Goal: Complete application form: Complete application form

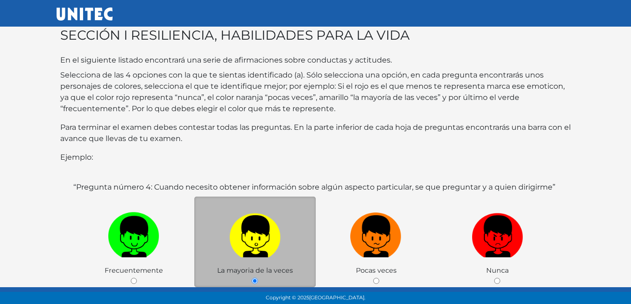
scroll to position [93, 0]
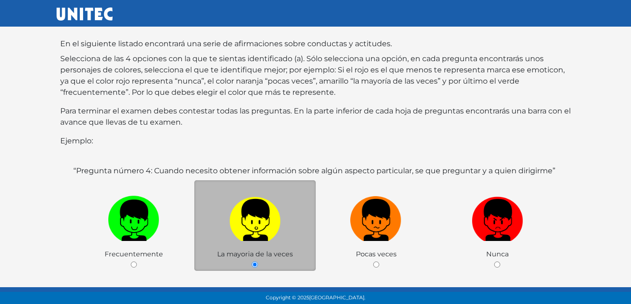
click at [252, 234] on label at bounding box center [254, 220] width 121 height 57
click at [252, 262] on input "radio" at bounding box center [255, 265] width 6 height 6
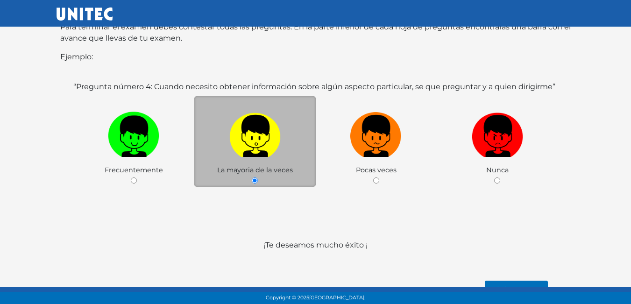
scroll to position [181, 0]
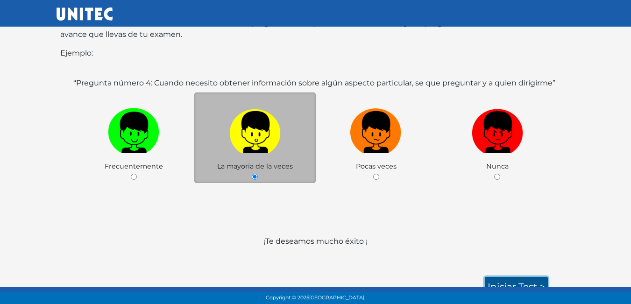
click at [501, 277] on link "Iniciar test >" at bounding box center [516, 287] width 63 height 20
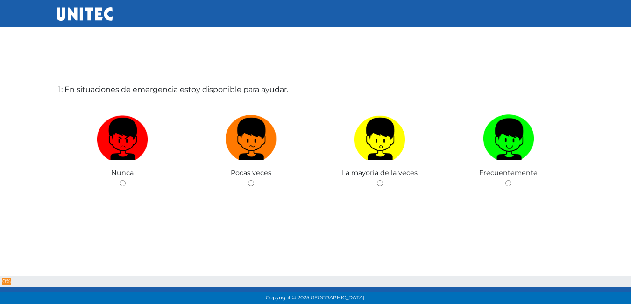
scroll to position [47, 0]
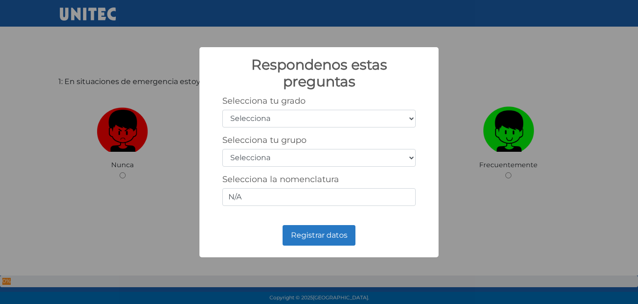
click at [285, 121] on select "Selecciona 1er grado 2do grado 3er grado 4to grado 5to grado 6to grado" at bounding box center [318, 119] width 193 height 18
select select "5"
click at [222, 110] on select "Selecciona 1er grado 2do grado 3er grado 4to grado 5to grado 6to grado" at bounding box center [318, 119] width 193 height 18
click at [258, 158] on select "Selecciona A B C D E F G H I J K L M N O P Q R S T U V W X Y Z" at bounding box center [318, 158] width 193 height 18
select select "b"
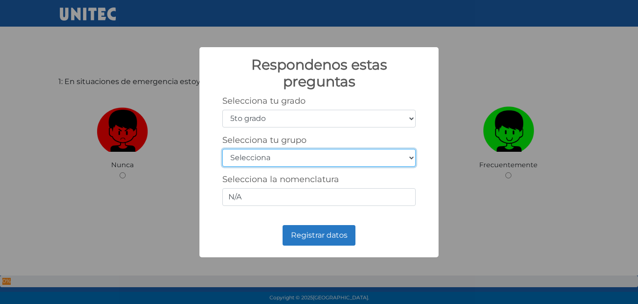
click at [222, 149] on select "Selecciona A B C D E F G H I J K L M N O P Q R S T U V W X Y Z" at bounding box center [318, 158] width 193 height 18
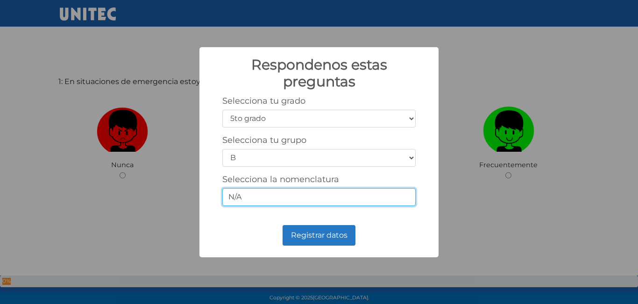
click at [262, 198] on input "N/A" at bounding box center [318, 197] width 193 height 18
type input "N"
type input "5-2"
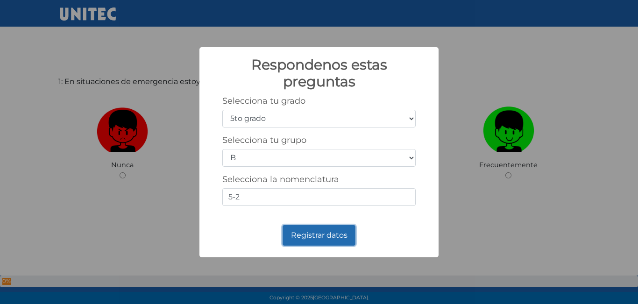
click at [309, 236] on button "Registrar datos" at bounding box center [319, 235] width 73 height 21
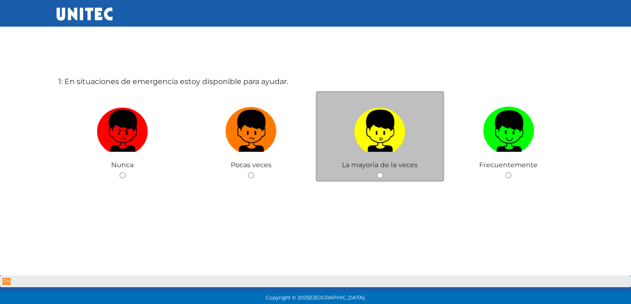
click at [362, 165] on span "La mayoria de la veces" at bounding box center [380, 165] width 76 height 8
click at [379, 176] on input "radio" at bounding box center [380, 175] width 6 height 6
radio input "true"
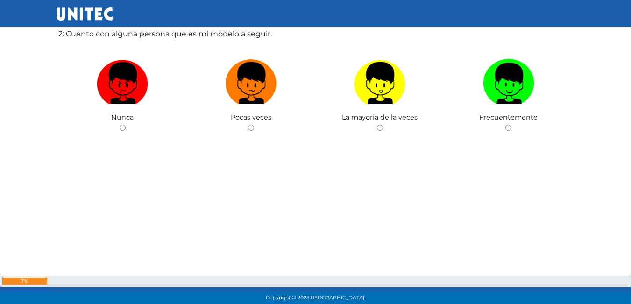
scroll to position [376, 0]
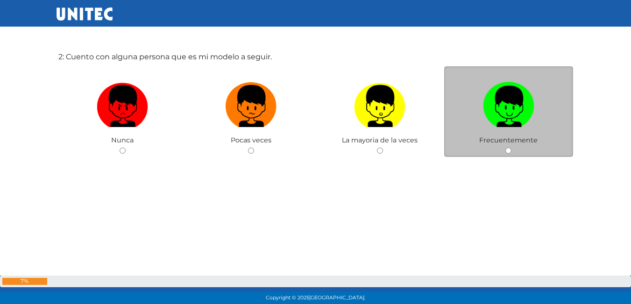
click at [497, 132] on label at bounding box center [508, 106] width 129 height 57
click at [505, 148] on input "radio" at bounding box center [508, 151] width 6 height 6
radio input "true"
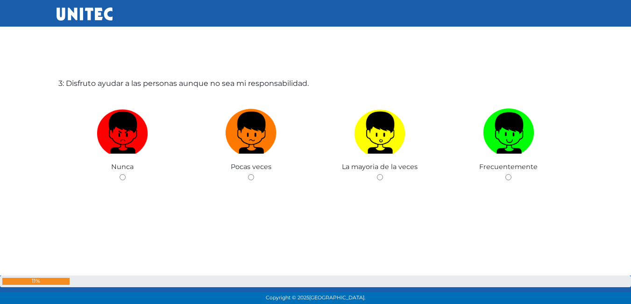
scroll to position [659, 0]
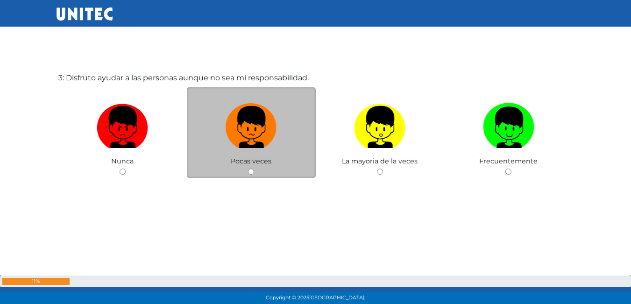
click at [231, 149] on label at bounding box center [251, 127] width 129 height 57
click at [248, 169] on input "radio" at bounding box center [251, 172] width 6 height 6
radio input "true"
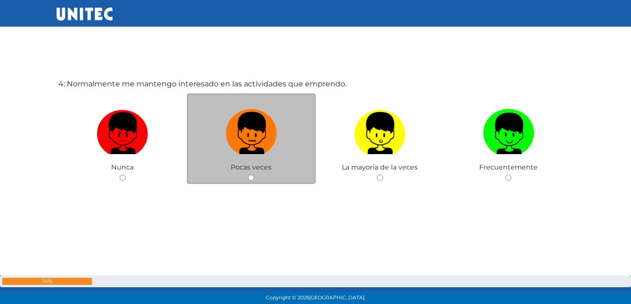
scroll to position [980, 0]
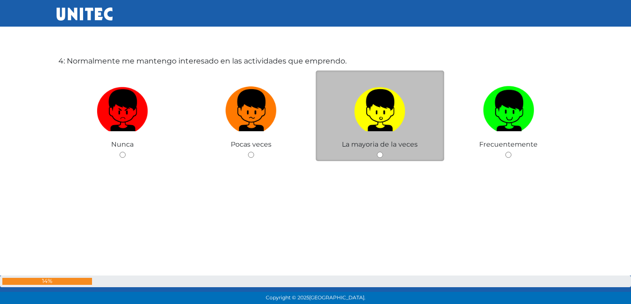
click at [395, 149] on div "La mayoria de la veces" at bounding box center [380, 116] width 129 height 91
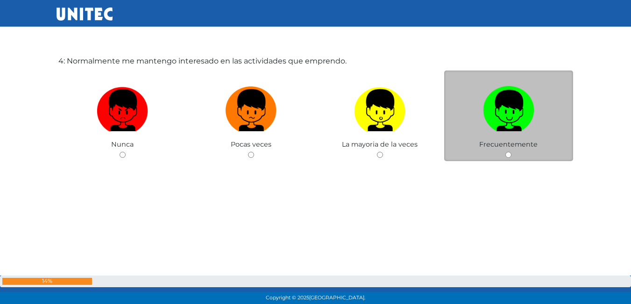
click at [511, 155] on input "radio" at bounding box center [508, 155] width 6 height 6
radio input "true"
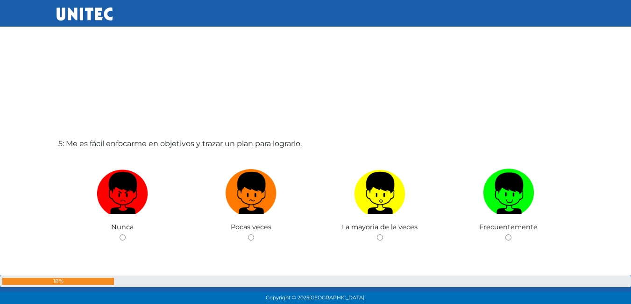
scroll to position [1248, 0]
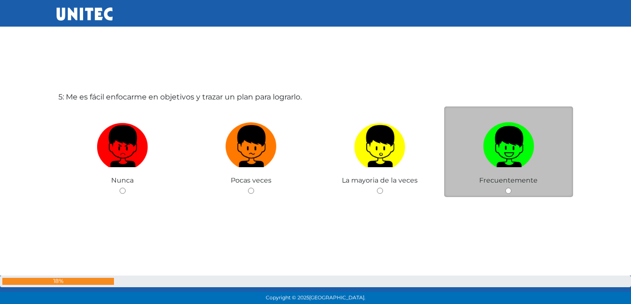
click at [498, 167] on img at bounding box center [508, 143] width 51 height 49
click at [505, 188] on input "radio" at bounding box center [508, 191] width 6 height 6
radio input "true"
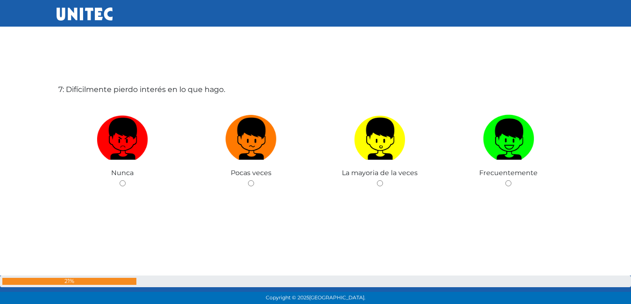
scroll to position [1894, 0]
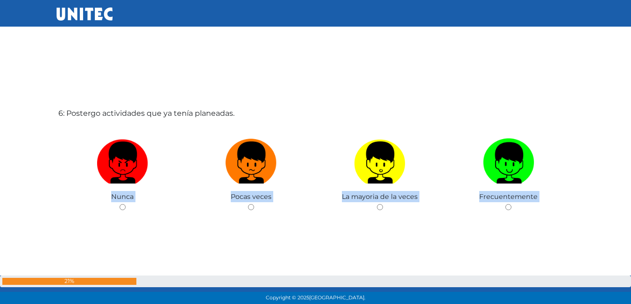
scroll to position [1523, 0]
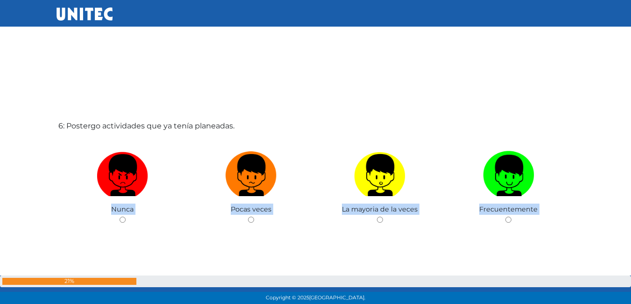
click at [393, 244] on div "6: Postergo actividades que ya tenía planeadas. Nunca Pocas veces La mayoria de…" at bounding box center [316, 196] width 518 height 304
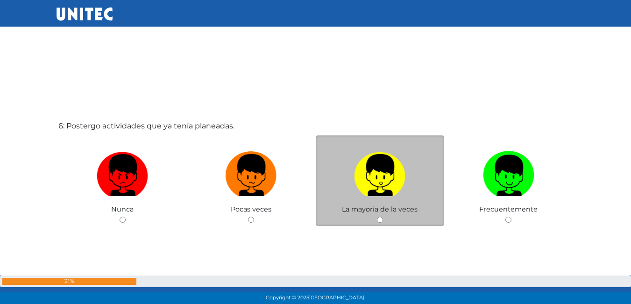
click at [379, 221] on input "radio" at bounding box center [380, 220] width 6 height 6
radio input "true"
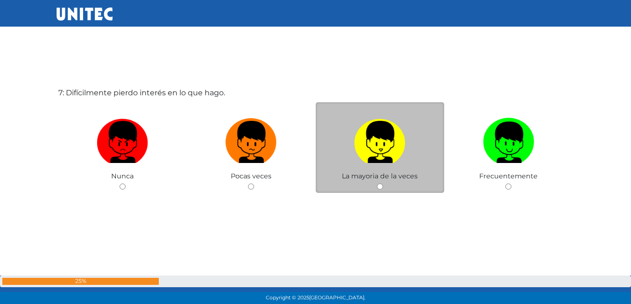
scroll to position [1869, 0]
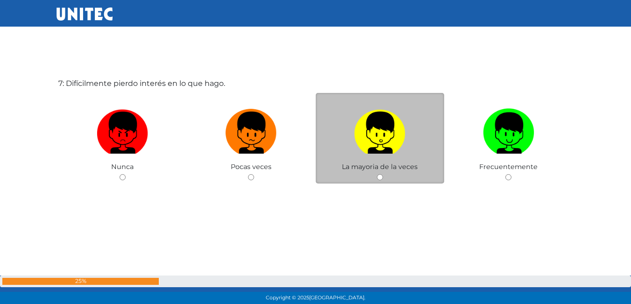
click at [378, 179] on input "radio" at bounding box center [380, 177] width 6 height 6
radio input "true"
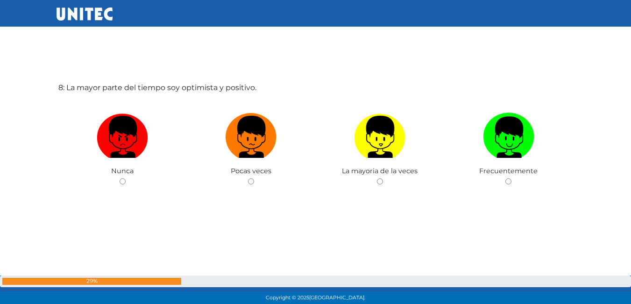
scroll to position [2185, 0]
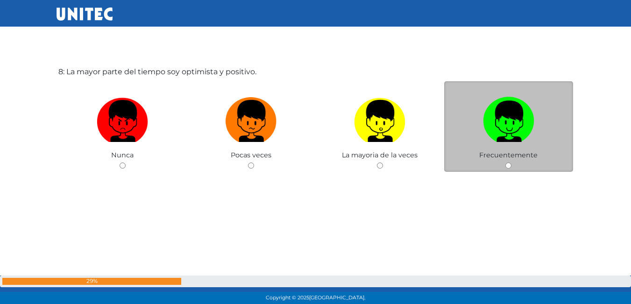
click at [504, 163] on div "Frecuentemente" at bounding box center [508, 126] width 129 height 91
click at [509, 164] on input "radio" at bounding box center [508, 166] width 6 height 6
radio input "true"
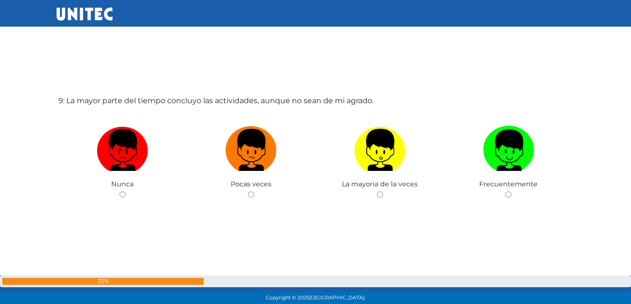
scroll to position [2459, 0]
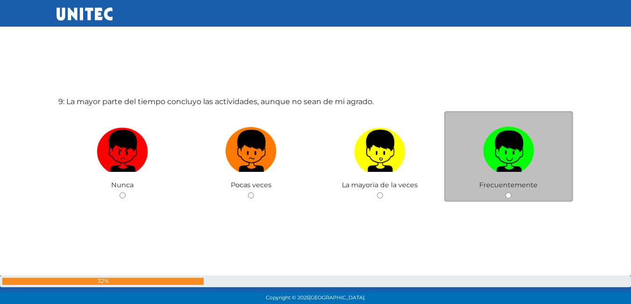
click at [511, 197] on input "radio" at bounding box center [508, 195] width 6 height 6
radio input "true"
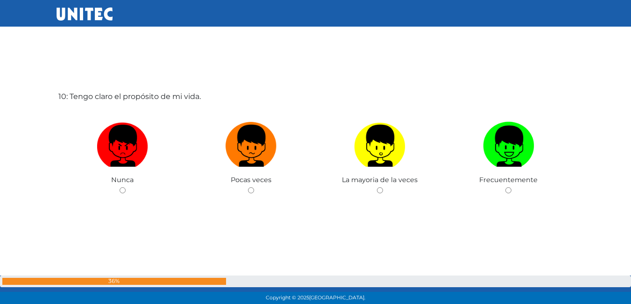
scroll to position [2770, 0]
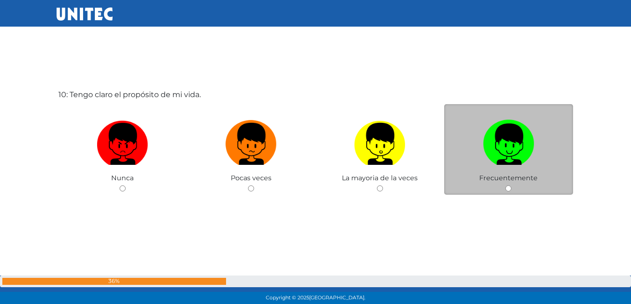
click at [510, 187] on input "radio" at bounding box center [508, 188] width 6 height 6
radio input "true"
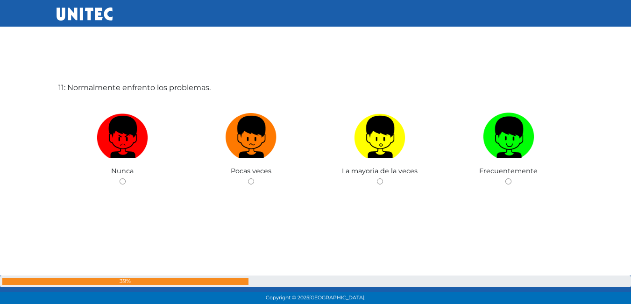
scroll to position [3089, 0]
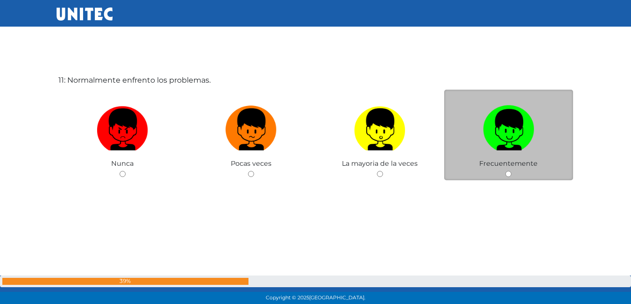
click at [509, 173] on input "radio" at bounding box center [508, 174] width 6 height 6
radio input "true"
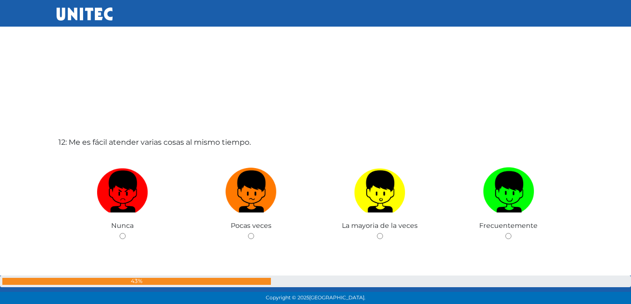
scroll to position [3345, 0]
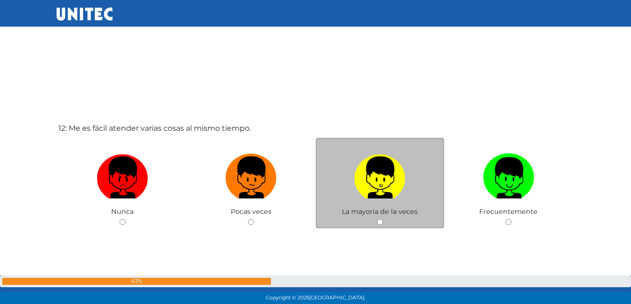
click at [381, 223] on input "radio" at bounding box center [380, 222] width 6 height 6
radio input "true"
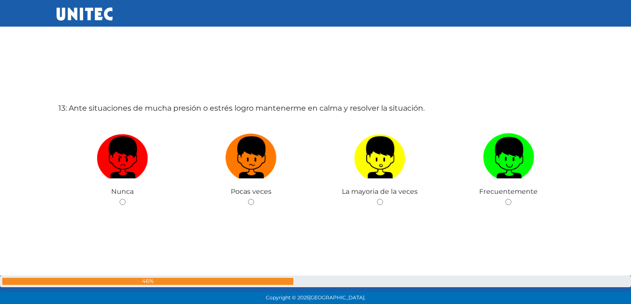
scroll to position [3672, 0]
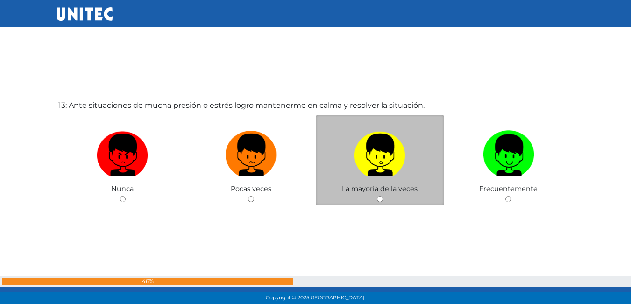
click at [384, 202] on div "La mayoria de la veces" at bounding box center [380, 160] width 129 height 91
click at [380, 201] on input "radio" at bounding box center [380, 199] width 6 height 6
radio input "true"
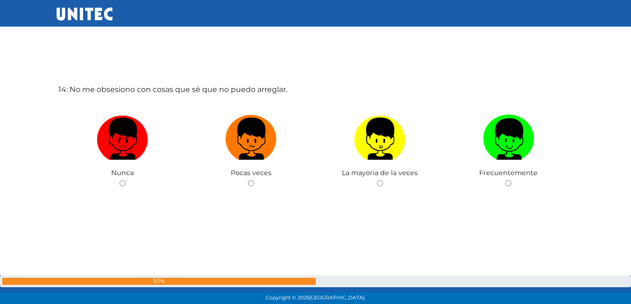
scroll to position [4000, 0]
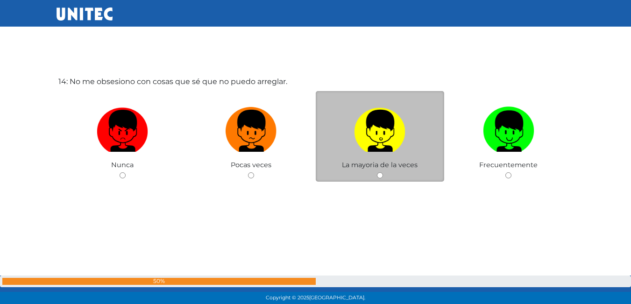
click at [381, 177] on input "radio" at bounding box center [380, 175] width 6 height 6
radio input "true"
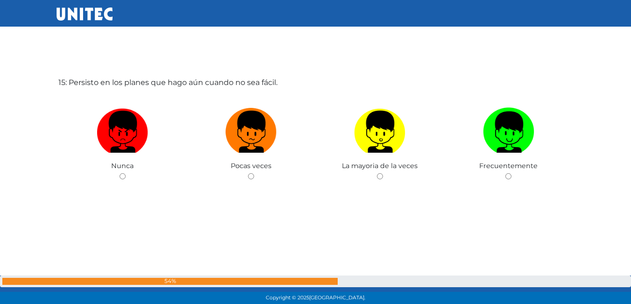
scroll to position [4304, 0]
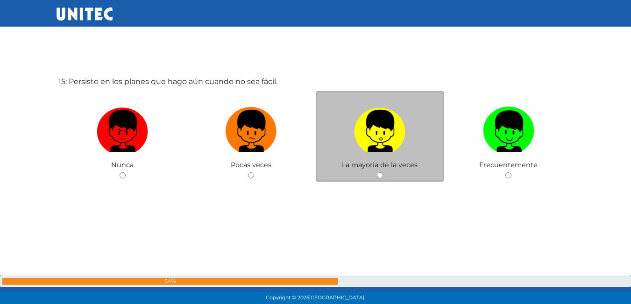
click at [380, 177] on input "radio" at bounding box center [380, 175] width 6 height 6
radio input "true"
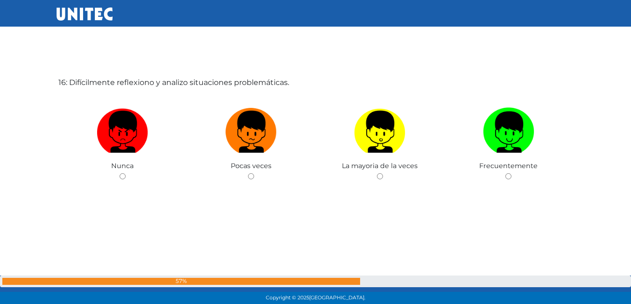
scroll to position [4608, 0]
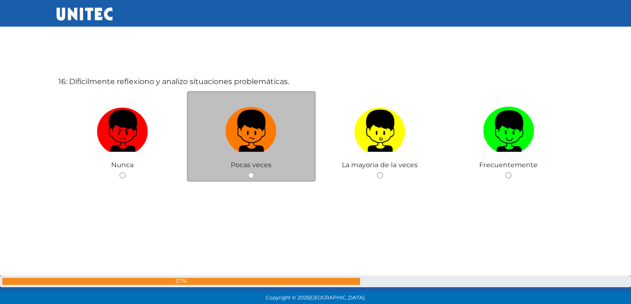
click at [249, 174] on input "radio" at bounding box center [251, 175] width 6 height 6
radio input "true"
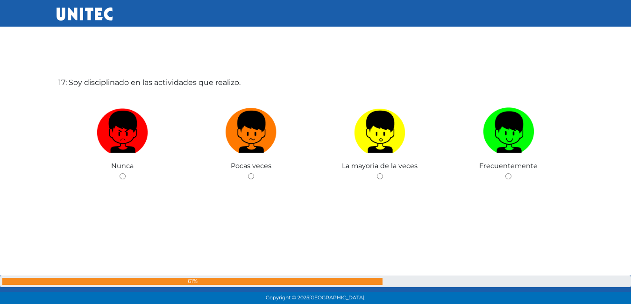
scroll to position [4912, 0]
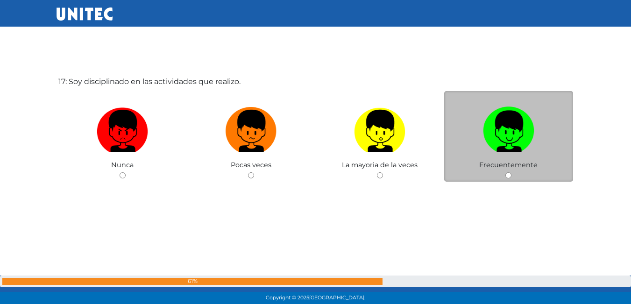
click at [507, 175] on input "radio" at bounding box center [508, 175] width 6 height 6
radio input "true"
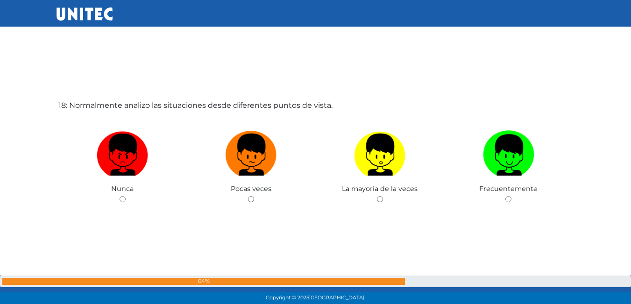
scroll to position [5239, 0]
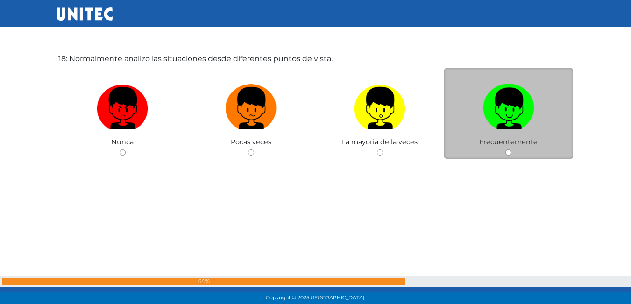
click at [507, 150] on input "radio" at bounding box center [508, 152] width 6 height 6
radio input "true"
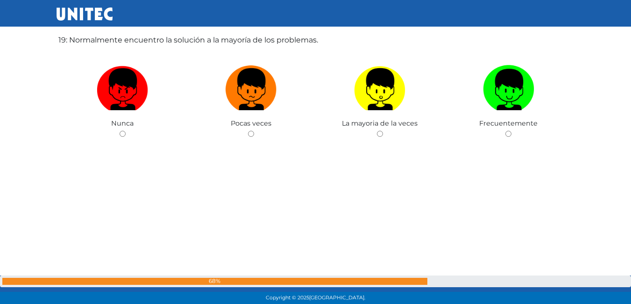
scroll to position [5568, 0]
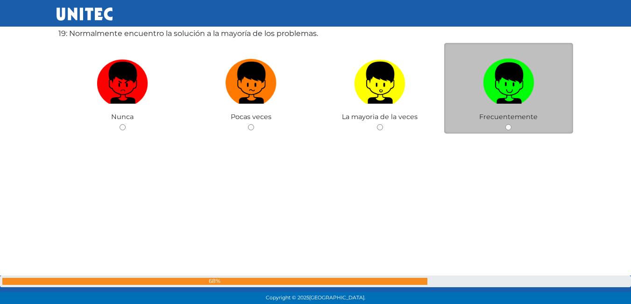
click at [510, 127] on input "radio" at bounding box center [508, 127] width 6 height 6
radio input "true"
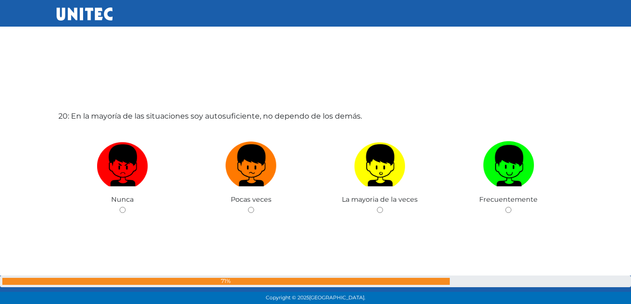
scroll to position [5805, 0]
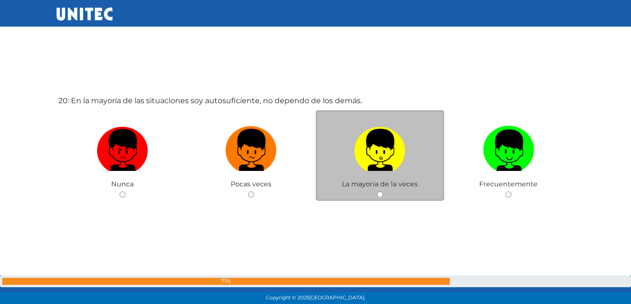
click at [380, 193] on input "radio" at bounding box center [380, 195] width 6 height 6
radio input "true"
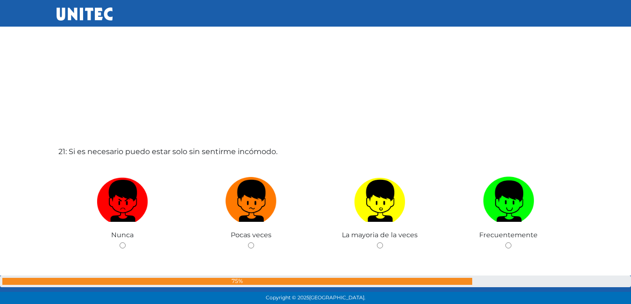
scroll to position [6086, 0]
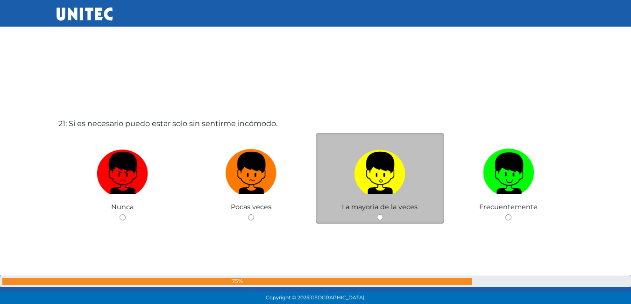
click at [381, 214] on input "radio" at bounding box center [380, 217] width 6 height 6
radio input "true"
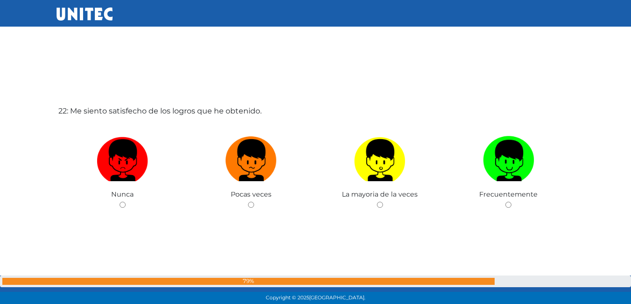
scroll to position [6406, 0]
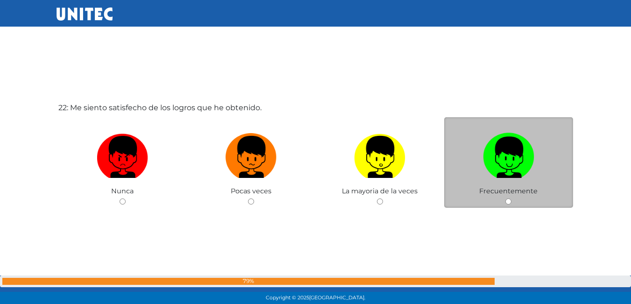
click at [507, 201] on input "radio" at bounding box center [508, 202] width 6 height 6
radio input "true"
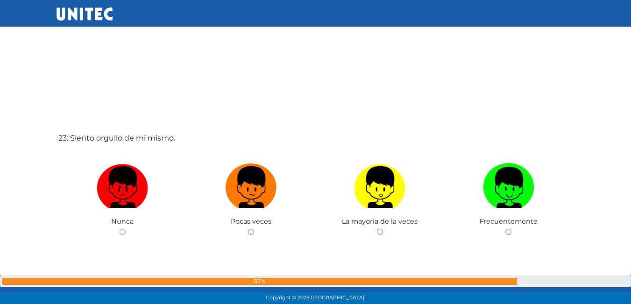
scroll to position [6688, 0]
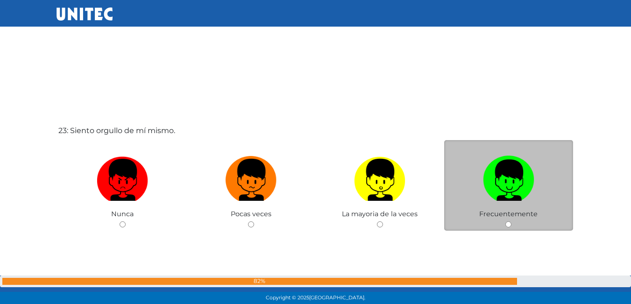
click at [510, 227] on input "radio" at bounding box center [508, 224] width 6 height 6
radio input "true"
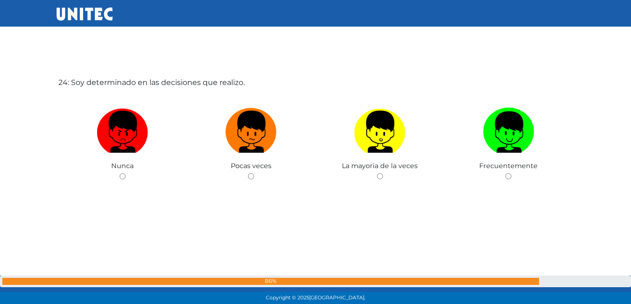
scroll to position [7041, 0]
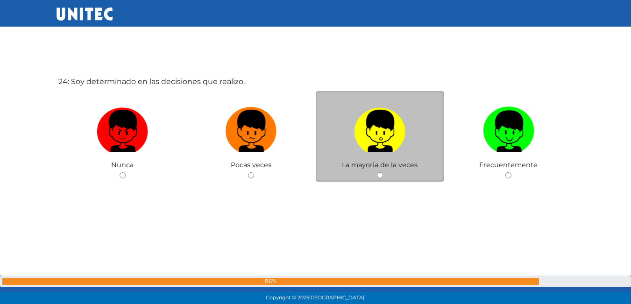
click at [379, 175] on input "radio" at bounding box center [380, 175] width 6 height 6
radio input "true"
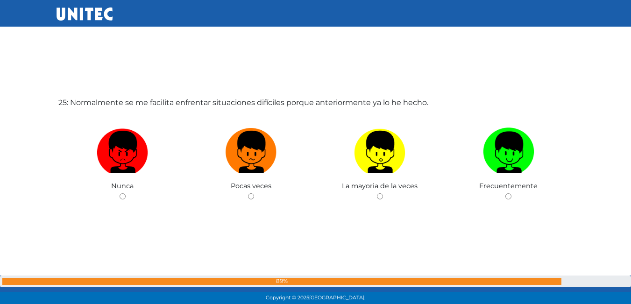
scroll to position [7345, 0]
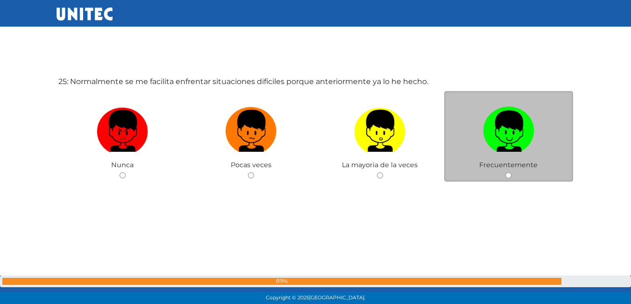
click at [510, 177] on input "radio" at bounding box center [508, 175] width 6 height 6
radio input "true"
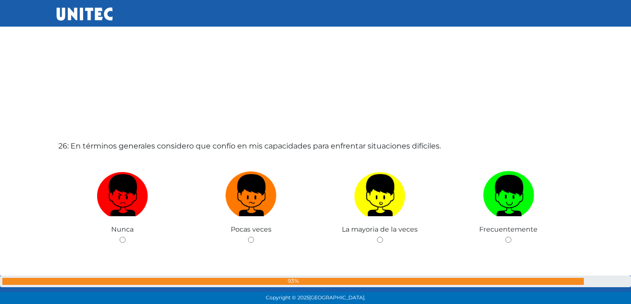
scroll to position [7614, 0]
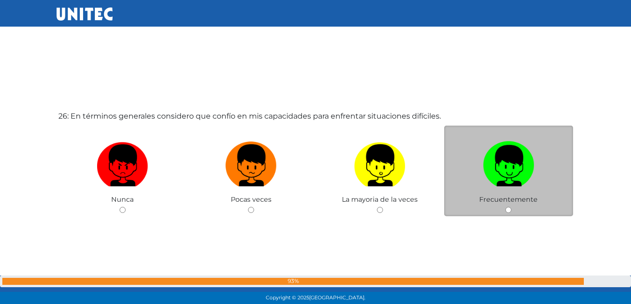
click at [507, 207] on input "radio" at bounding box center [508, 210] width 6 height 6
radio input "true"
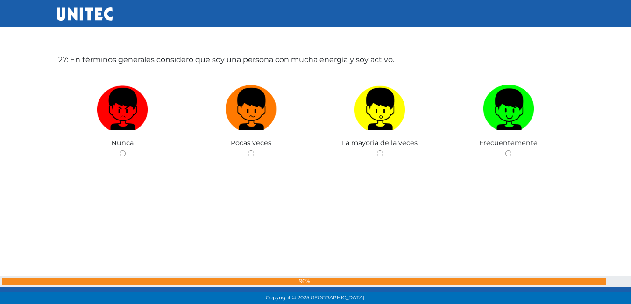
scroll to position [7988, 0]
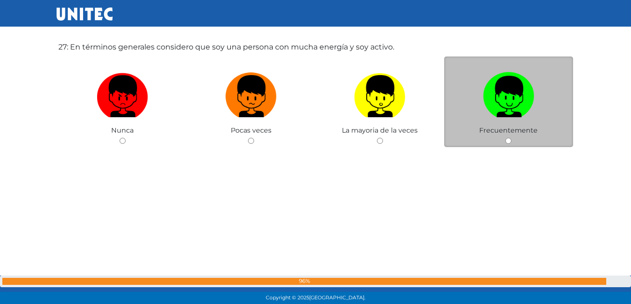
click at [509, 142] on input "radio" at bounding box center [508, 141] width 6 height 6
radio input "true"
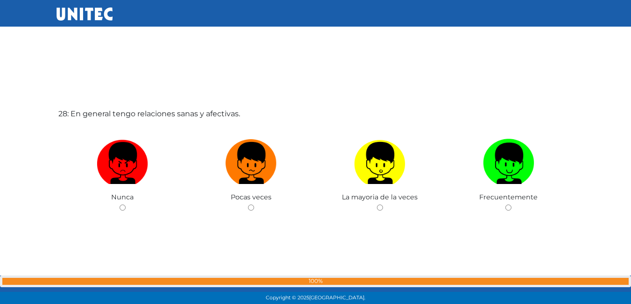
scroll to position [8272, 0]
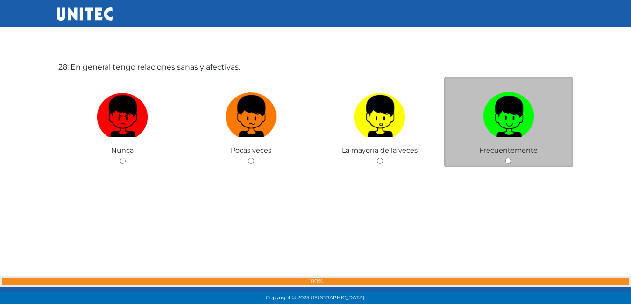
click at [508, 159] on input "radio" at bounding box center [508, 161] width 6 height 6
radio input "true"
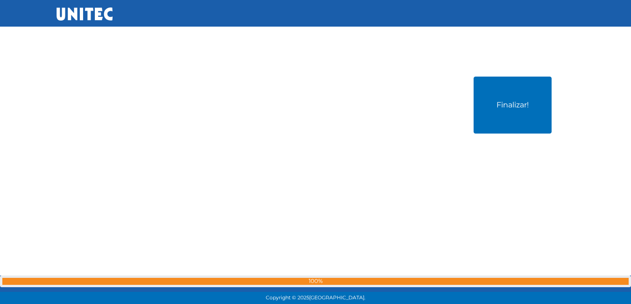
scroll to position [8580, 0]
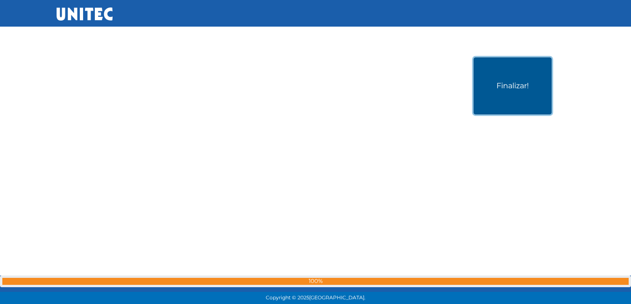
click at [507, 97] on button "Finalizar!" at bounding box center [513, 85] width 78 height 57
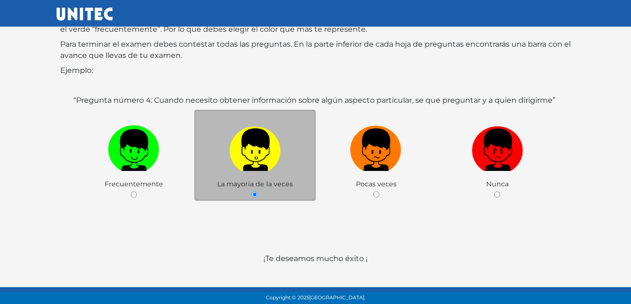
scroll to position [139, 0]
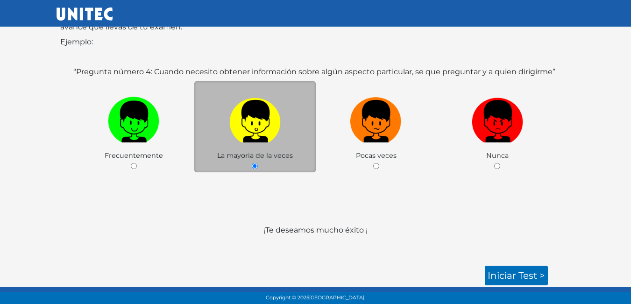
click at [256, 162] on div "La mayoria de la veces" at bounding box center [254, 126] width 121 height 91
click at [515, 271] on link "Iniciar test >" at bounding box center [516, 276] width 63 height 20
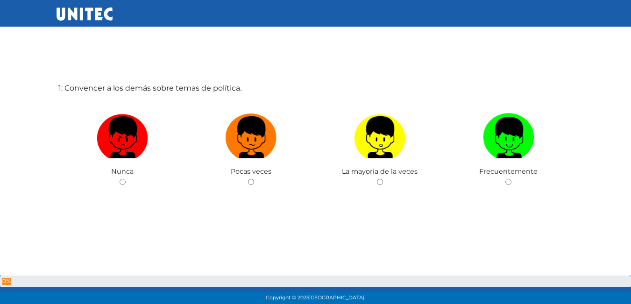
scroll to position [47, 0]
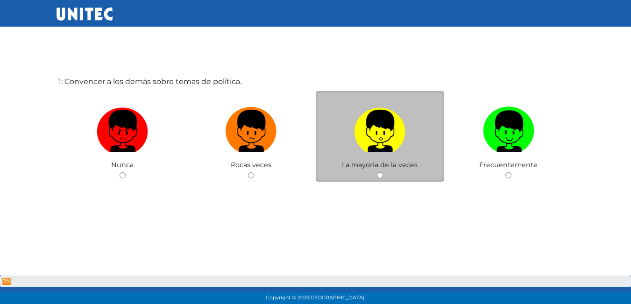
click at [381, 173] on input "radio" at bounding box center [380, 175] width 6 height 6
radio input "true"
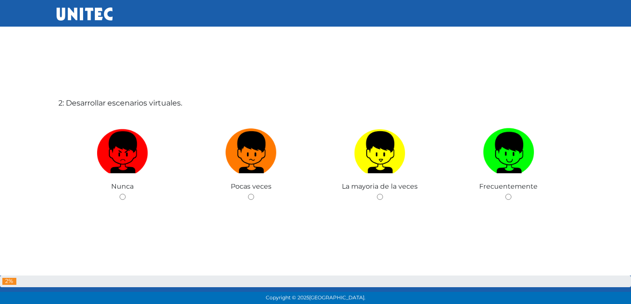
scroll to position [376, 0]
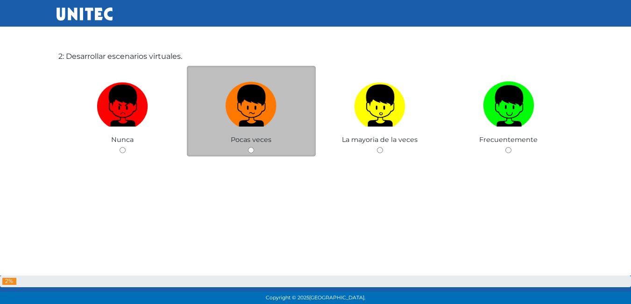
click at [248, 149] on input "radio" at bounding box center [251, 150] width 6 height 6
radio input "true"
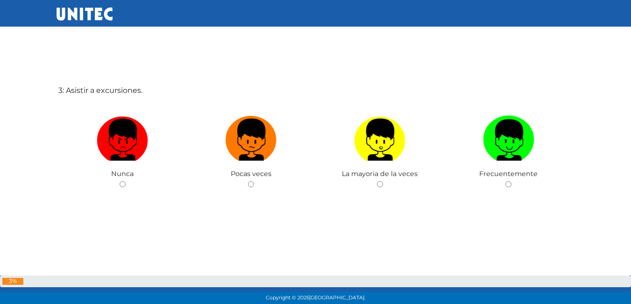
scroll to position [656, 0]
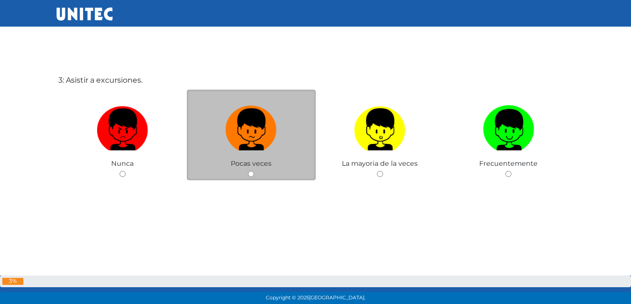
click at [251, 172] on input "radio" at bounding box center [251, 174] width 6 height 6
radio input "true"
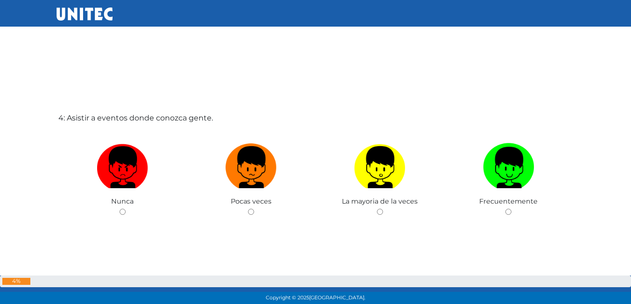
scroll to position [959, 0]
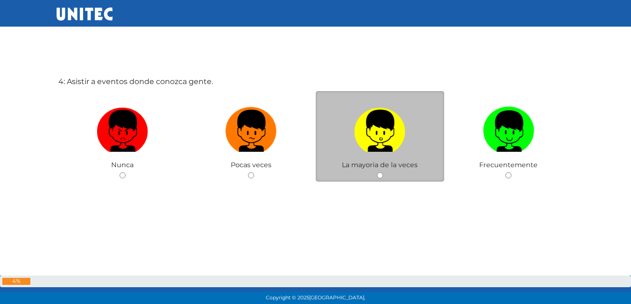
click at [381, 175] on input "radio" at bounding box center [380, 175] width 6 height 6
radio input "true"
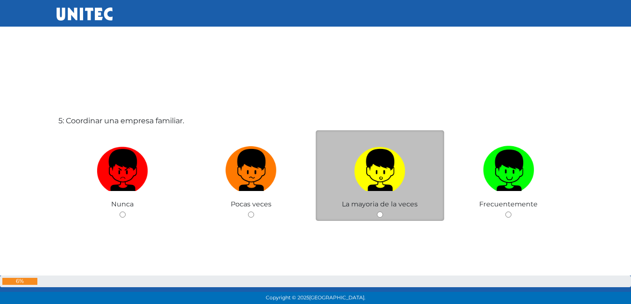
scroll to position [1239, 0]
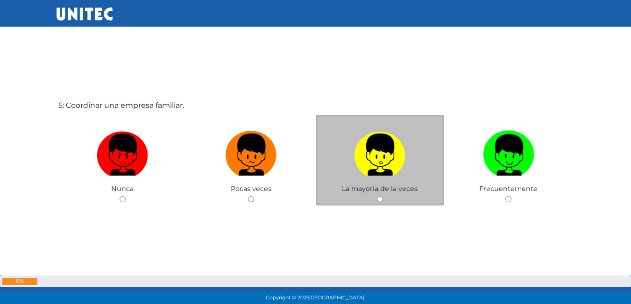
click at [381, 199] on input "radio" at bounding box center [380, 199] width 6 height 6
radio input "true"
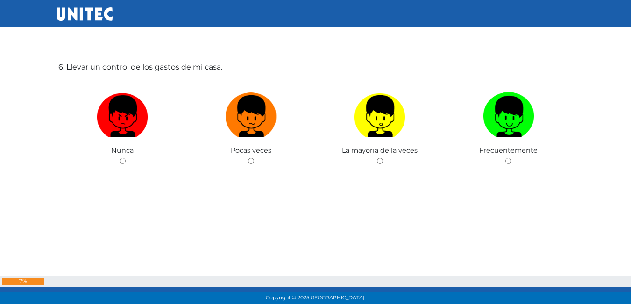
scroll to position [1567, 0]
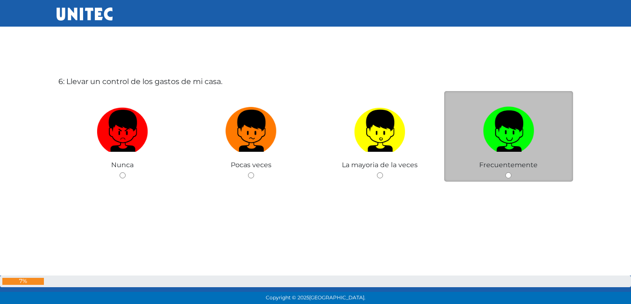
click at [506, 178] on input "radio" at bounding box center [508, 175] width 6 height 6
radio input "true"
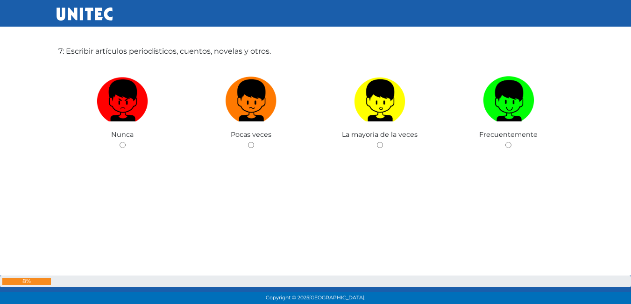
scroll to position [1918, 0]
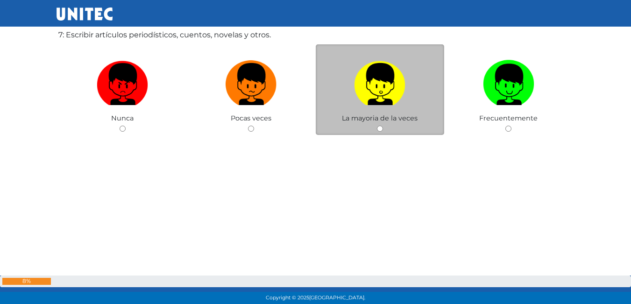
click at [380, 129] on input "radio" at bounding box center [380, 129] width 6 height 6
radio input "true"
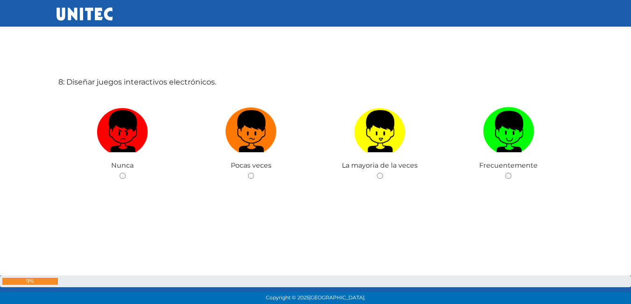
scroll to position [2175, 0]
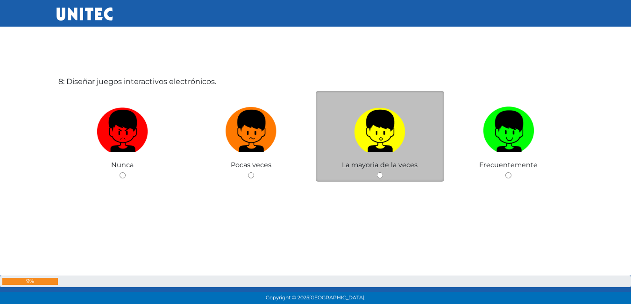
click at [381, 177] on input "radio" at bounding box center [380, 175] width 6 height 6
radio input "true"
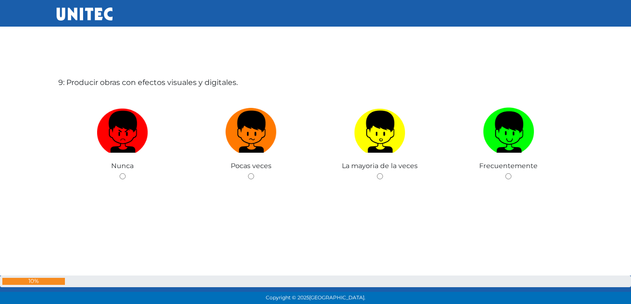
scroll to position [2479, 0]
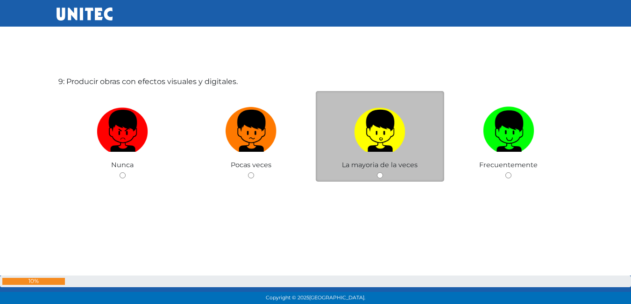
click at [382, 177] on input "radio" at bounding box center [380, 175] width 6 height 6
radio input "true"
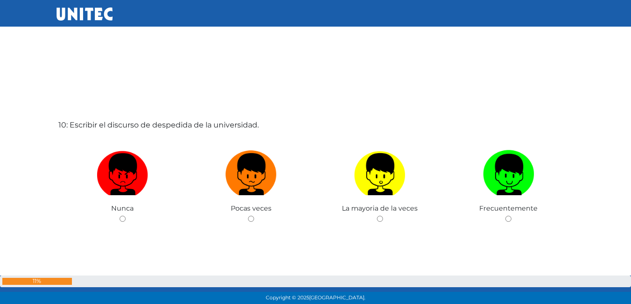
scroll to position [2761, 0]
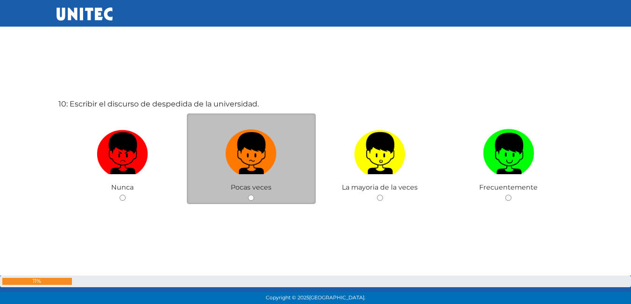
click at [252, 196] on input "radio" at bounding box center [251, 198] width 6 height 6
radio input "true"
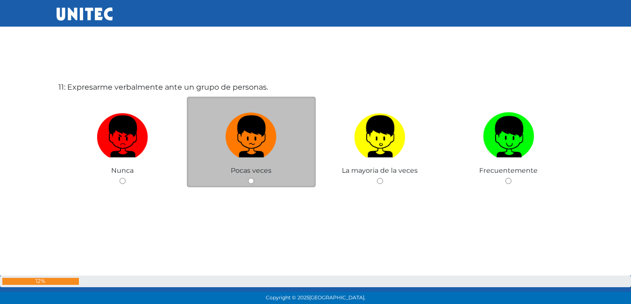
scroll to position [3088, 0]
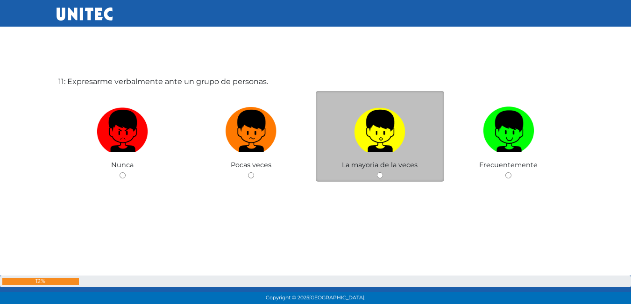
click at [380, 177] on input "radio" at bounding box center [380, 175] width 6 height 6
radio input "true"
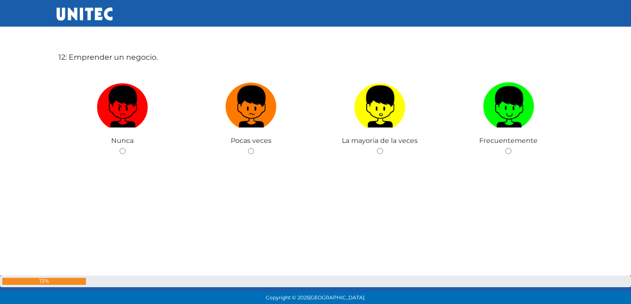
scroll to position [3417, 0]
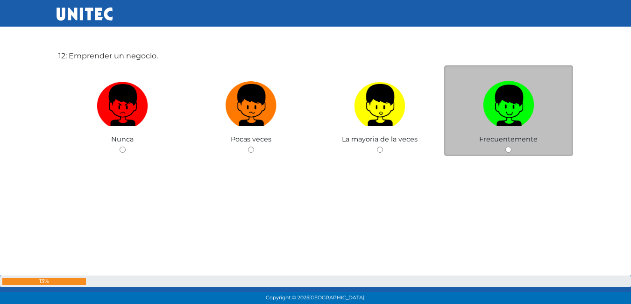
click at [511, 149] on input "radio" at bounding box center [508, 150] width 6 height 6
radio input "true"
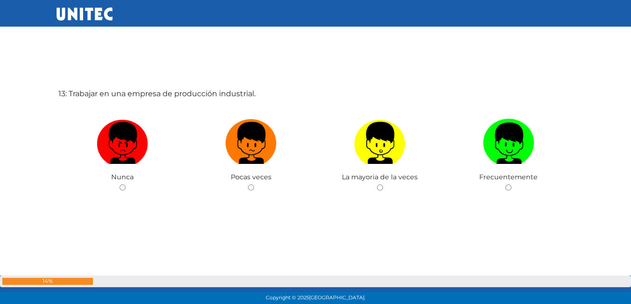
scroll to position [3691, 0]
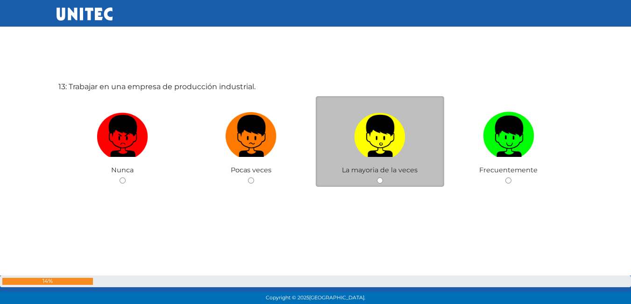
click at [386, 179] on div "La mayoria de la veces" at bounding box center [380, 141] width 129 height 91
click at [383, 182] on input "radio" at bounding box center [380, 181] width 6 height 6
radio input "true"
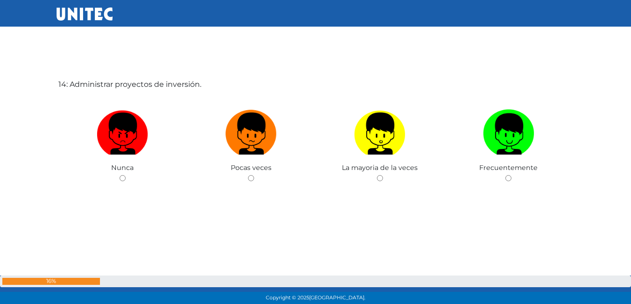
scroll to position [4000, 0]
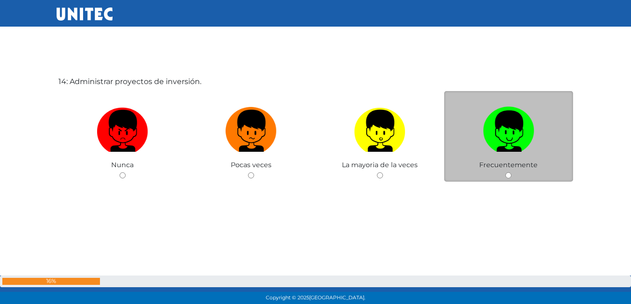
click at [507, 174] on input "radio" at bounding box center [508, 175] width 6 height 6
radio input "true"
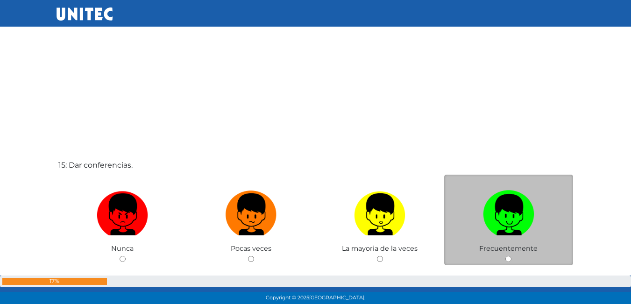
scroll to position [4267, 0]
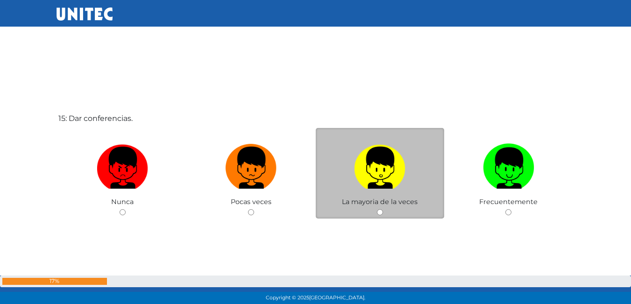
click at [379, 210] on input "radio" at bounding box center [380, 212] width 6 height 6
radio input "true"
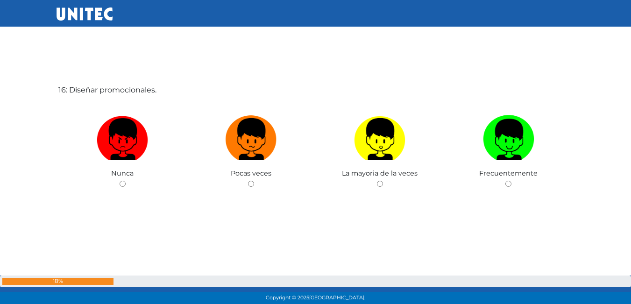
scroll to position [4608, 0]
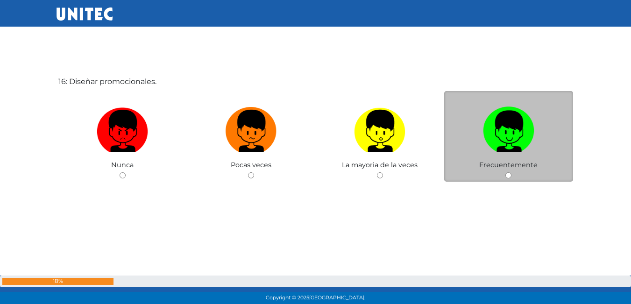
click at [507, 173] on input "radio" at bounding box center [508, 175] width 6 height 6
radio input "true"
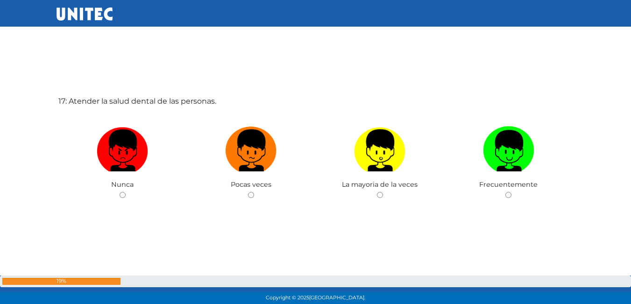
scroll to position [4912, 0]
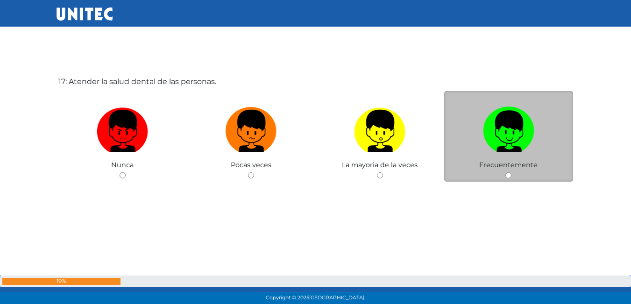
click at [506, 175] on input "radio" at bounding box center [508, 175] width 6 height 6
radio input "true"
click at [506, 175] on input "radio" at bounding box center [508, 175] width 6 height 6
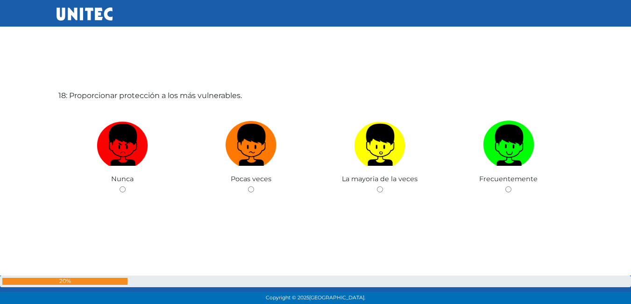
scroll to position [5216, 0]
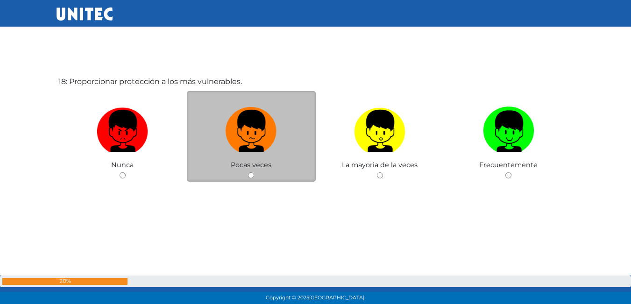
click at [252, 177] on input "radio" at bounding box center [251, 175] width 6 height 6
radio input "true"
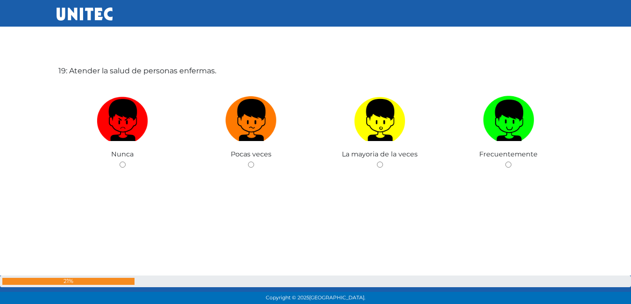
scroll to position [5546, 0]
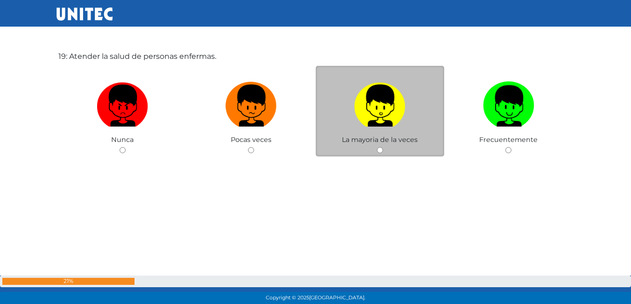
click at [380, 148] on input "radio" at bounding box center [380, 150] width 6 height 6
radio input "true"
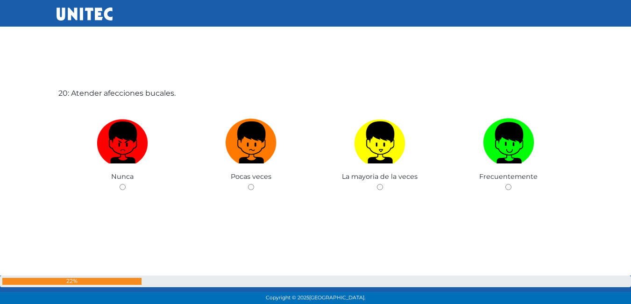
scroll to position [5829, 0]
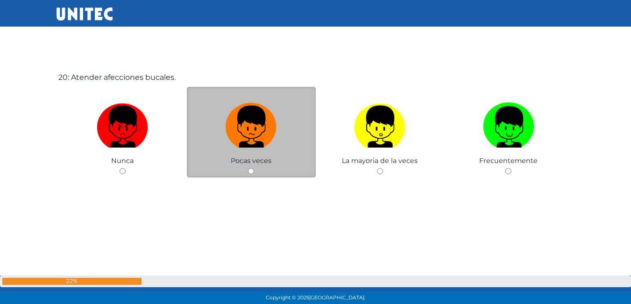
click at [249, 169] on input "radio" at bounding box center [251, 171] width 6 height 6
radio input "true"
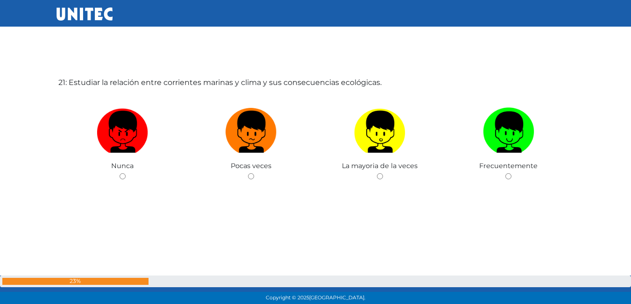
scroll to position [6128, 0]
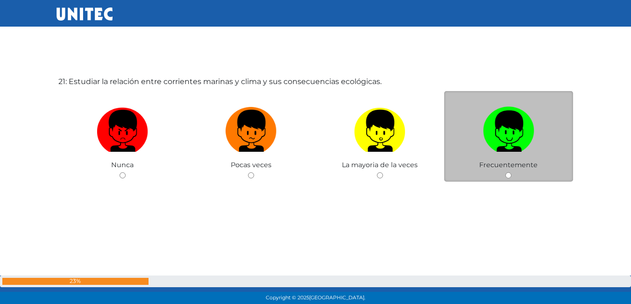
click at [510, 178] on input "radio" at bounding box center [508, 175] width 6 height 6
radio input "true"
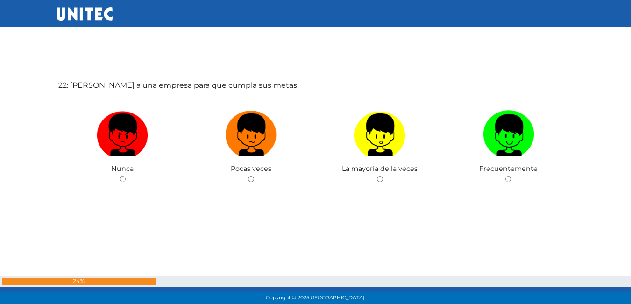
scroll to position [6457, 0]
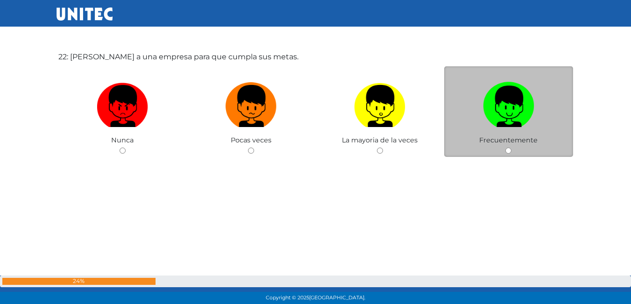
click at [507, 152] on input "radio" at bounding box center [508, 151] width 6 height 6
radio input "true"
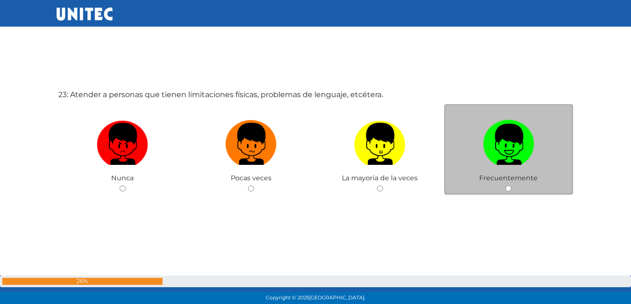
scroll to position [6738, 0]
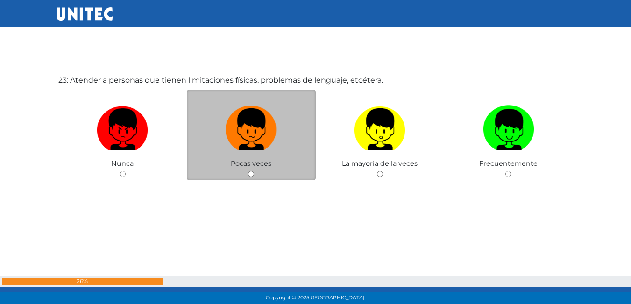
click at [250, 175] on input "radio" at bounding box center [251, 174] width 6 height 6
radio input "true"
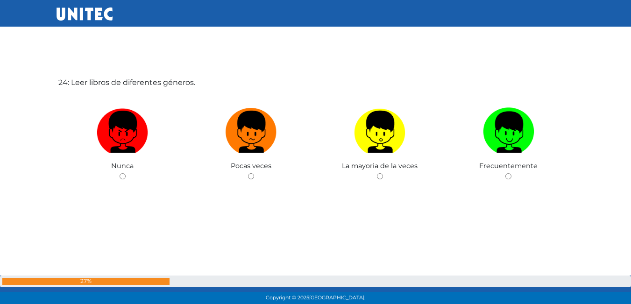
scroll to position [7041, 0]
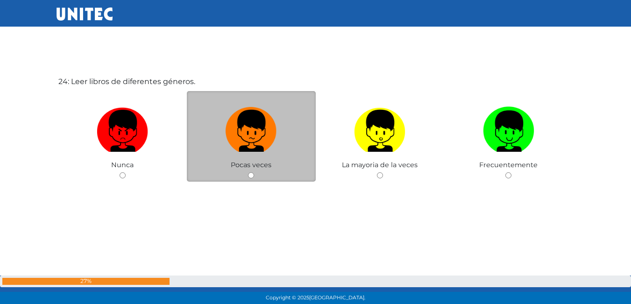
click at [249, 177] on input "radio" at bounding box center [251, 175] width 6 height 6
radio input "true"
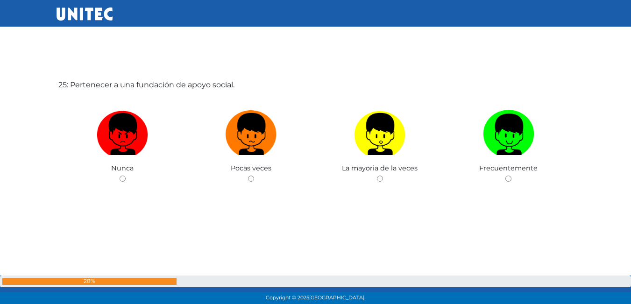
scroll to position [7345, 0]
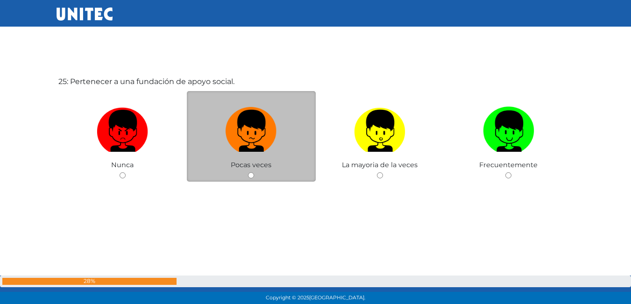
click at [252, 174] on input "radio" at bounding box center [251, 175] width 6 height 6
radio input "true"
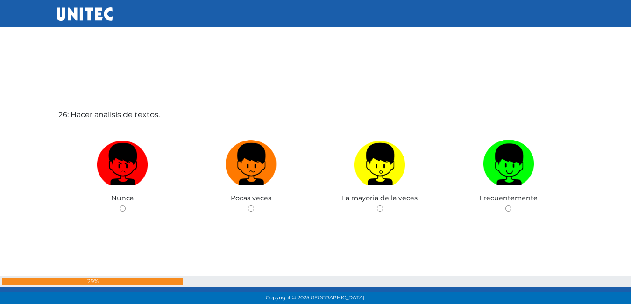
scroll to position [7626, 0]
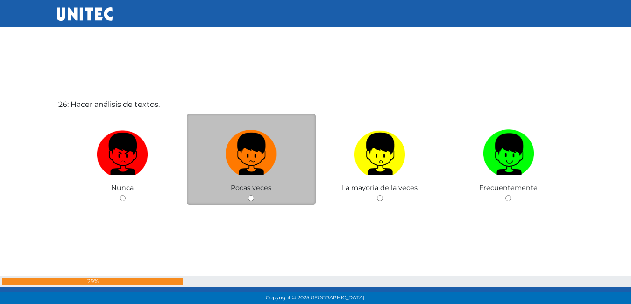
click at [250, 199] on input "radio" at bounding box center [251, 198] width 6 height 6
radio input "true"
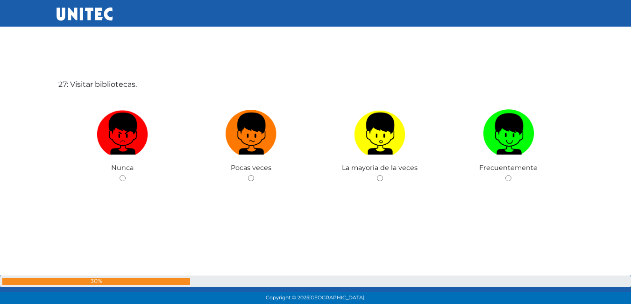
scroll to position [7954, 0]
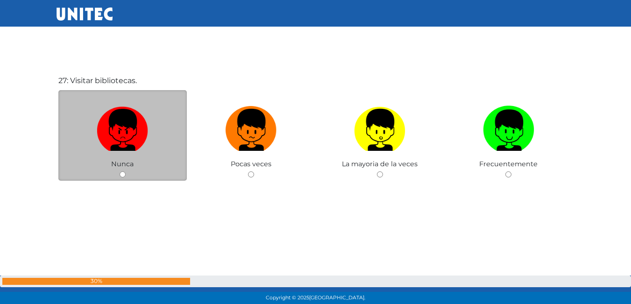
click at [122, 174] on input "radio" at bounding box center [123, 174] width 6 height 6
radio input "true"
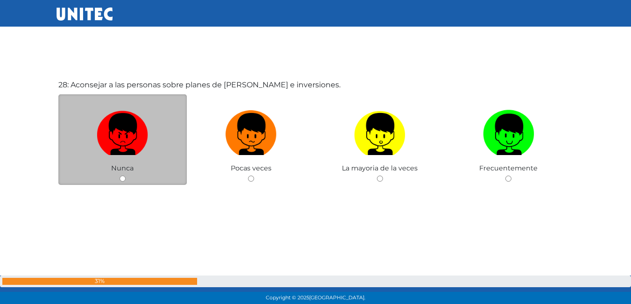
scroll to position [8257, 0]
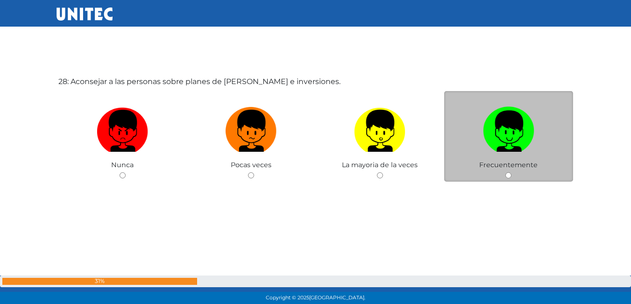
click at [507, 172] on div "Frecuentemente" at bounding box center [508, 136] width 129 height 91
click at [507, 173] on input "radio" at bounding box center [508, 175] width 6 height 6
radio input "true"
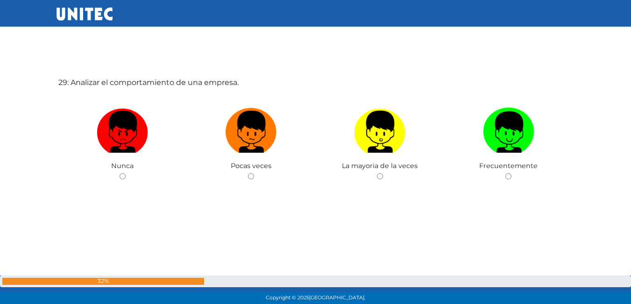
scroll to position [8561, 0]
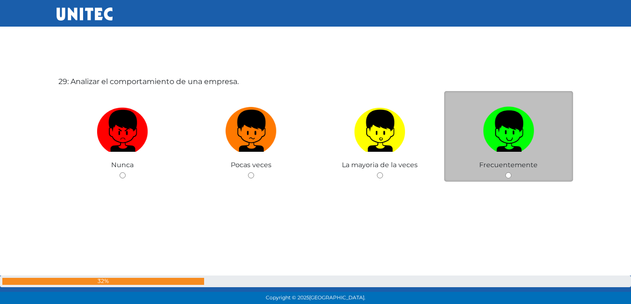
click at [508, 176] on input "radio" at bounding box center [508, 175] width 6 height 6
radio input "true"
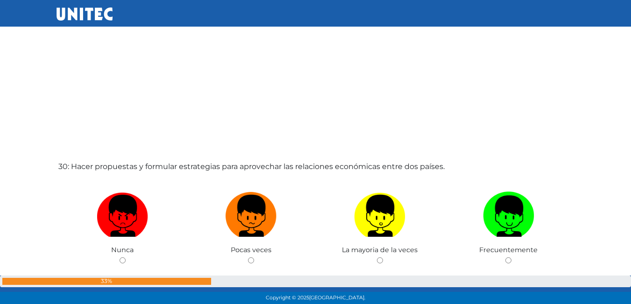
scroll to position [8797, 0]
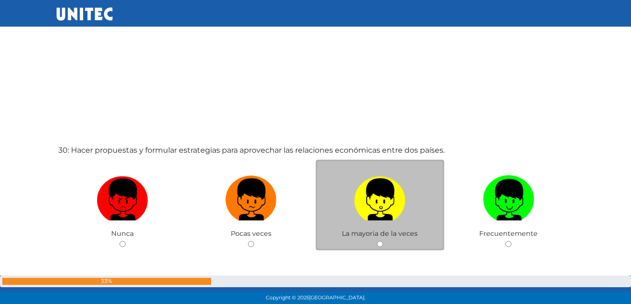
click at [380, 244] on input "radio" at bounding box center [380, 244] width 6 height 6
radio input "true"
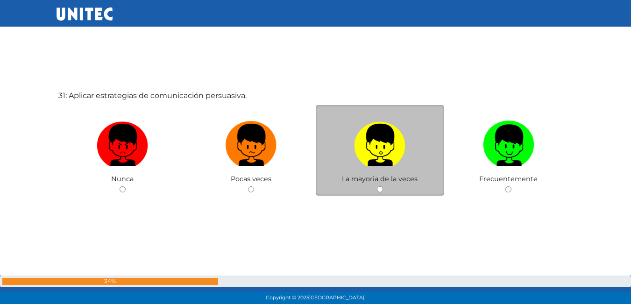
scroll to position [9170, 0]
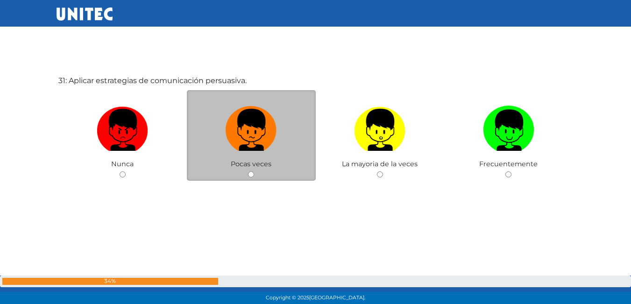
click at [249, 171] on input "radio" at bounding box center [251, 174] width 6 height 6
radio input "true"
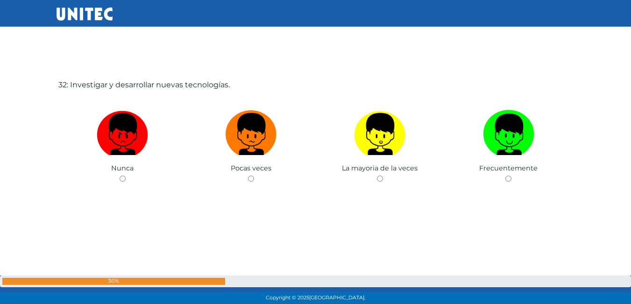
scroll to position [9473, 0]
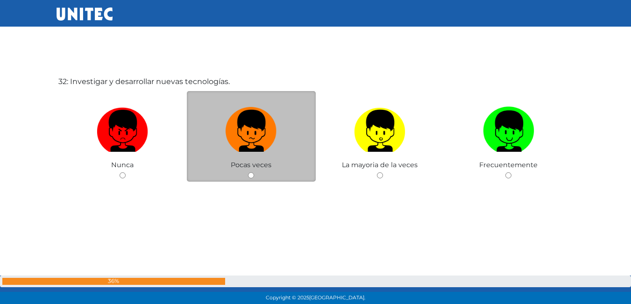
click at [250, 178] on input "radio" at bounding box center [251, 175] width 6 height 6
radio input "true"
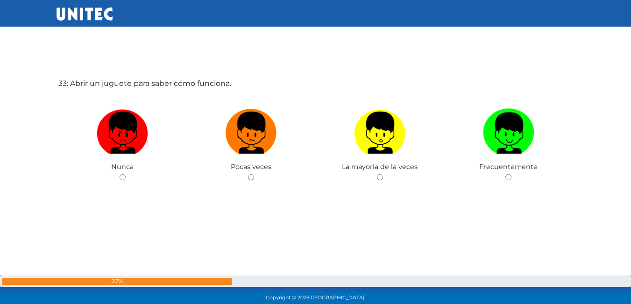
scroll to position [9778, 0]
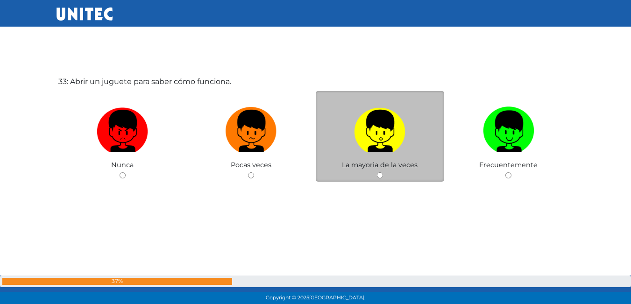
click at [379, 175] on input "radio" at bounding box center [380, 175] width 6 height 6
radio input "true"
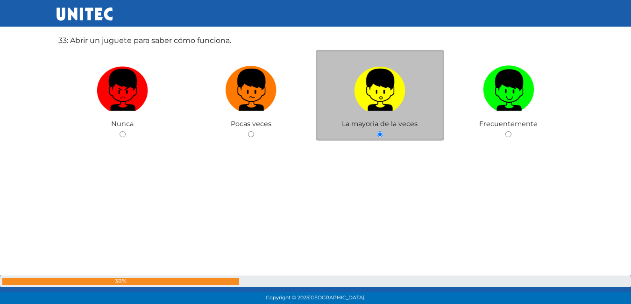
scroll to position [9826, 0]
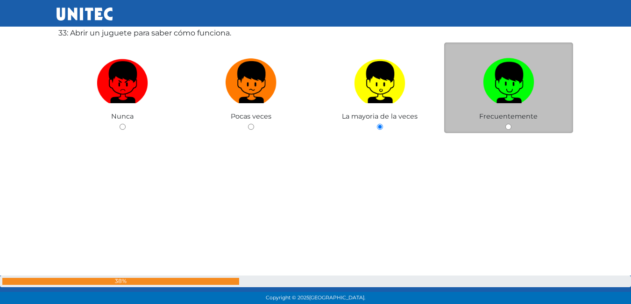
click at [508, 128] on input "radio" at bounding box center [508, 127] width 6 height 6
radio input "true"
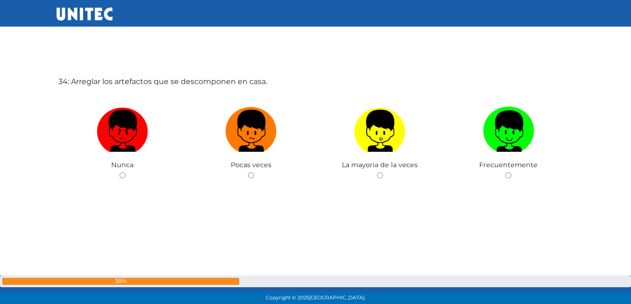
scroll to position [10055, 0]
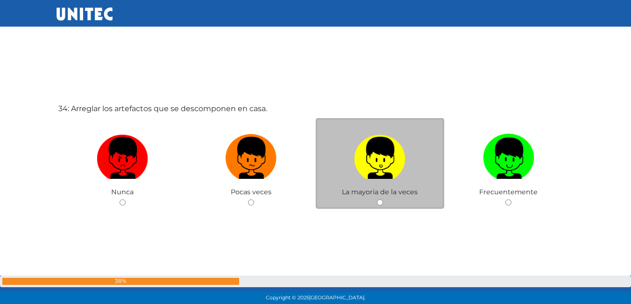
click at [383, 202] on input "radio" at bounding box center [380, 202] width 6 height 6
radio input "true"
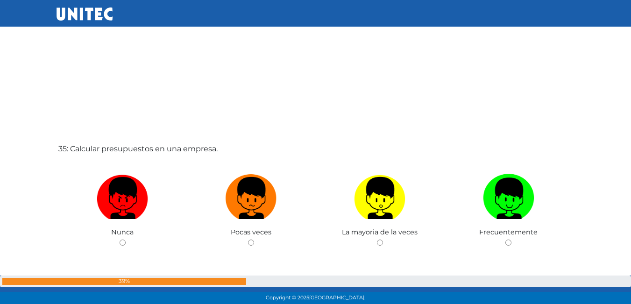
scroll to position [10332, 0]
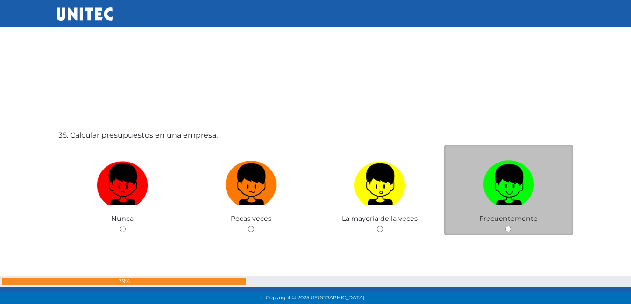
click at [511, 227] on input "radio" at bounding box center [508, 229] width 6 height 6
radio input "true"
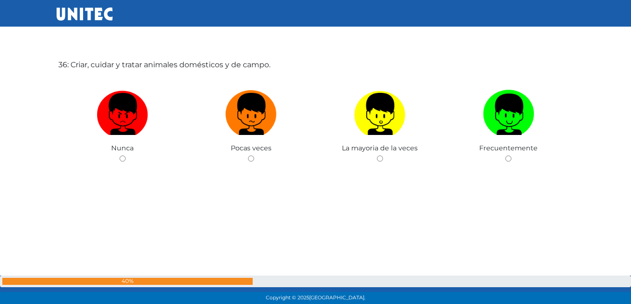
scroll to position [10706, 0]
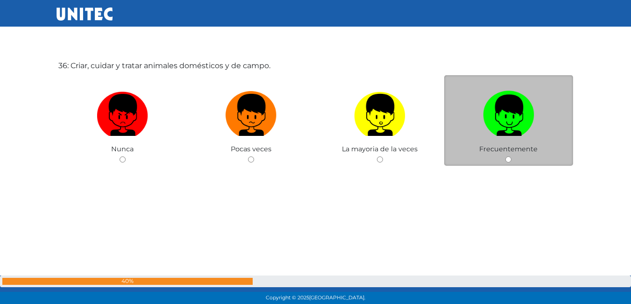
click at [506, 159] on input "radio" at bounding box center [508, 159] width 6 height 6
radio input "true"
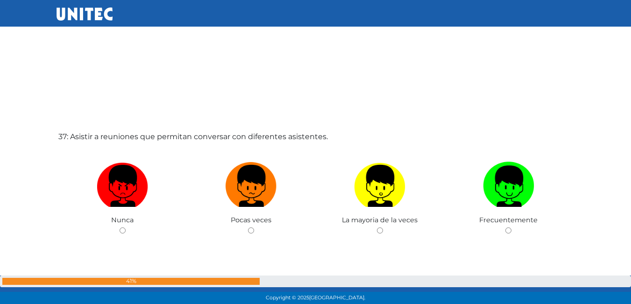
scroll to position [10939, 0]
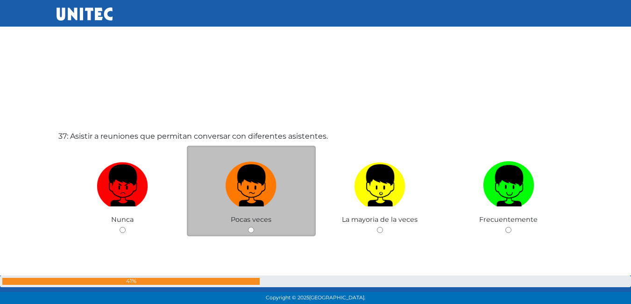
click at [249, 228] on input "radio" at bounding box center [251, 230] width 6 height 6
radio input "true"
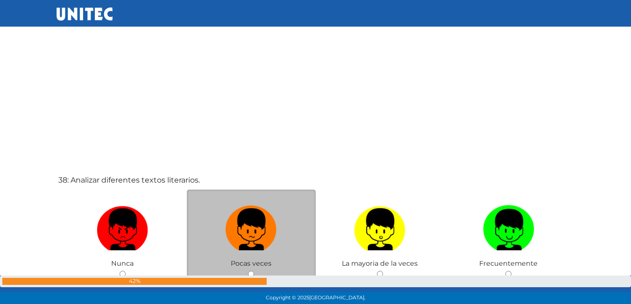
scroll to position [11262, 0]
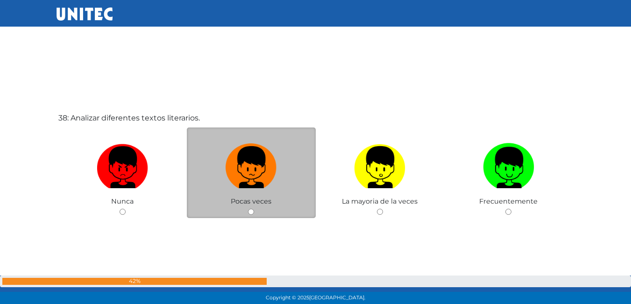
click at [252, 209] on input "radio" at bounding box center [251, 212] width 6 height 6
radio input "true"
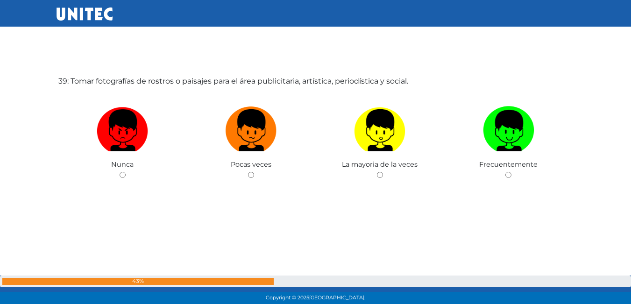
scroll to position [11589, 0]
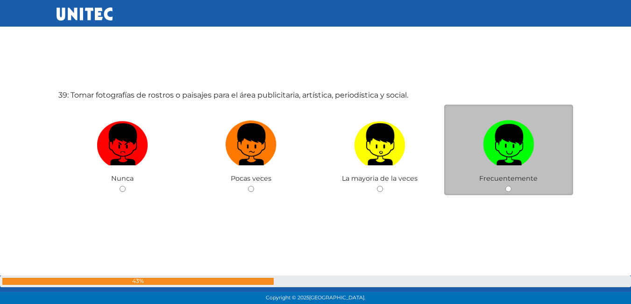
click at [509, 188] on input "radio" at bounding box center [508, 189] width 6 height 6
radio input "true"
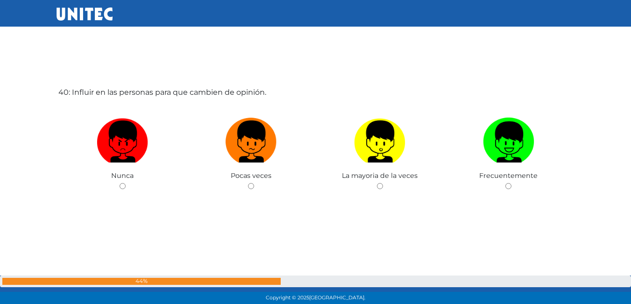
scroll to position [11898, 0]
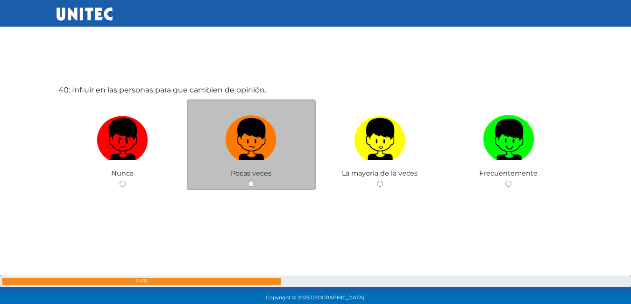
click at [259, 186] on div "Pocas veces" at bounding box center [251, 144] width 129 height 91
click at [252, 186] on input "radio" at bounding box center [251, 184] width 6 height 6
radio input "true"
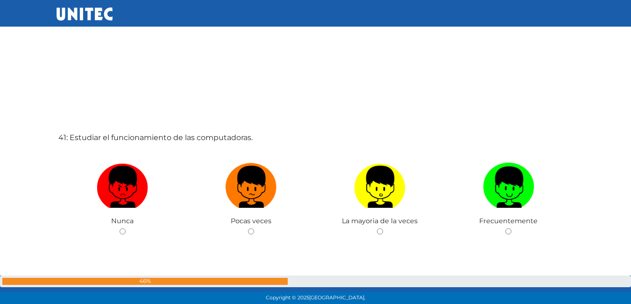
scroll to position [12168, 0]
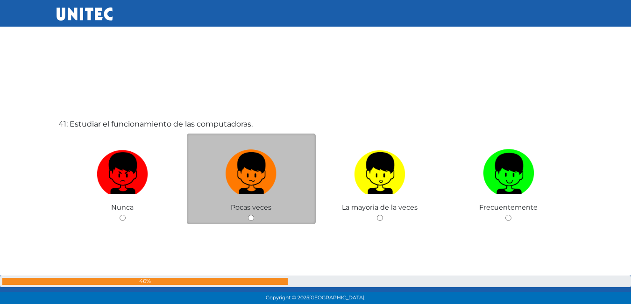
click at [249, 221] on input "radio" at bounding box center [251, 218] width 6 height 6
radio input "true"
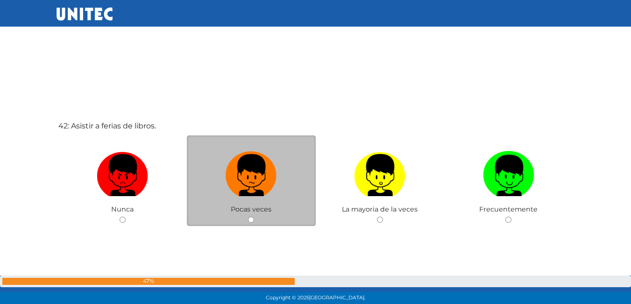
scroll to position [12485, 0]
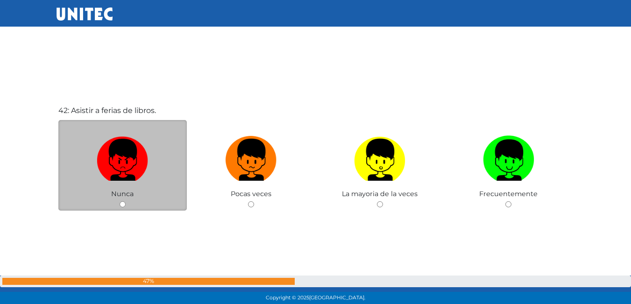
click at [121, 204] on input "radio" at bounding box center [123, 204] width 6 height 6
radio input "true"
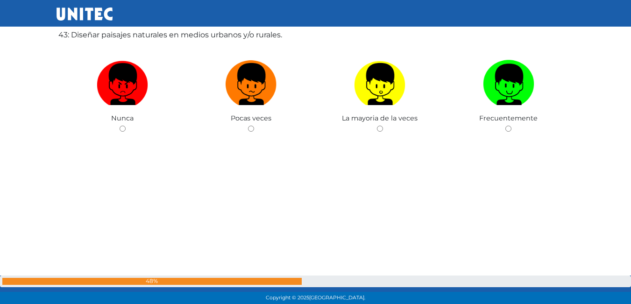
scroll to position [12818, 0]
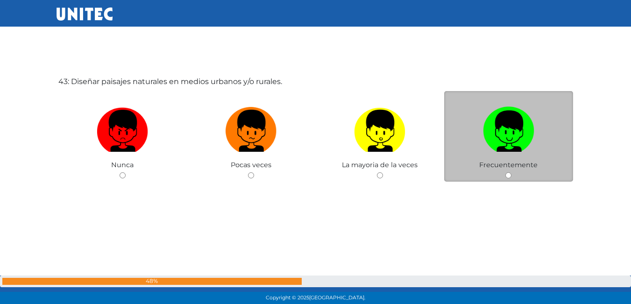
click at [513, 182] on div "Frecuentemente" at bounding box center [508, 136] width 129 height 91
click at [508, 177] on input "radio" at bounding box center [508, 175] width 6 height 6
radio input "true"
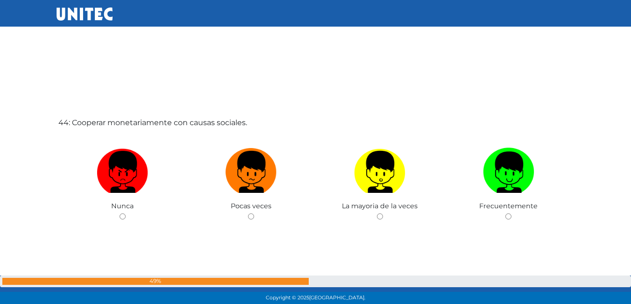
scroll to position [13098, 0]
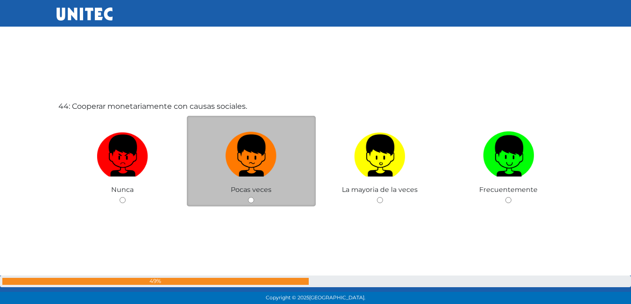
click at [246, 205] on div "Pocas veces" at bounding box center [251, 161] width 129 height 91
click at [251, 200] on input "radio" at bounding box center [251, 200] width 6 height 6
radio input "true"
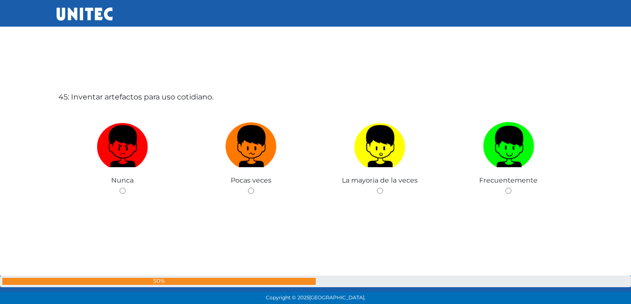
scroll to position [13425, 0]
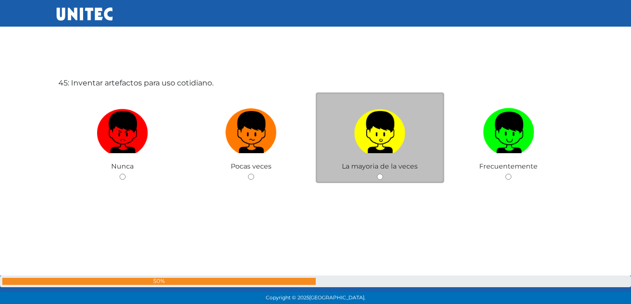
click at [383, 171] on div "La mayoria de la veces" at bounding box center [380, 137] width 129 height 91
click at [378, 176] on input "radio" at bounding box center [380, 177] width 6 height 6
radio input "true"
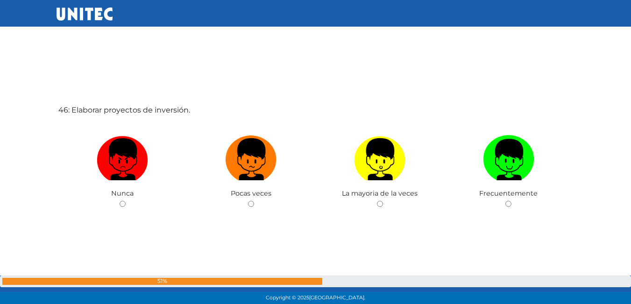
scroll to position [13705, 0]
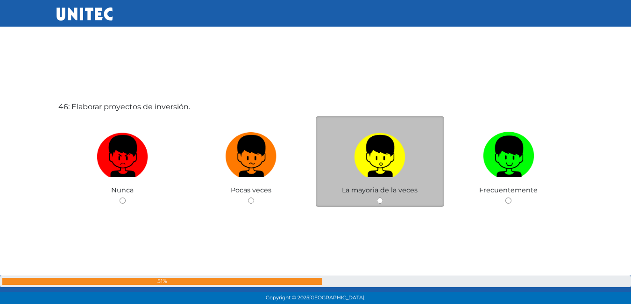
click at [379, 205] on div "La mayoria de la veces" at bounding box center [380, 161] width 129 height 91
click at [381, 203] on input "radio" at bounding box center [380, 201] width 6 height 6
radio input "true"
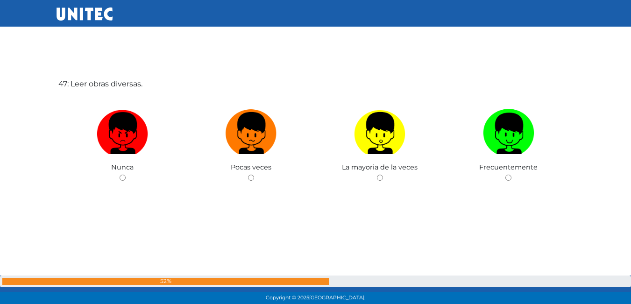
scroll to position [14035, 0]
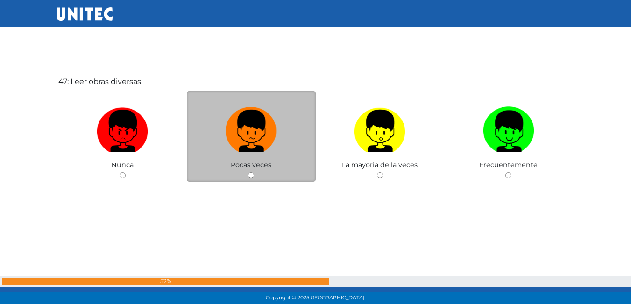
click at [249, 173] on input "radio" at bounding box center [251, 175] width 6 height 6
radio input "true"
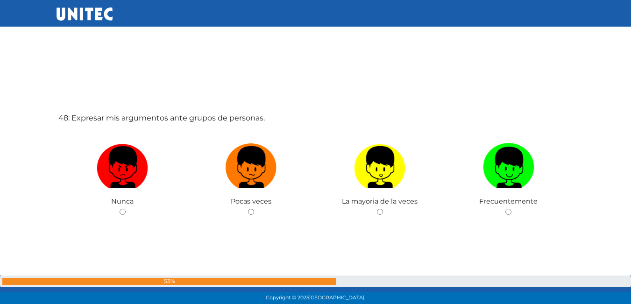
scroll to position [14315, 0]
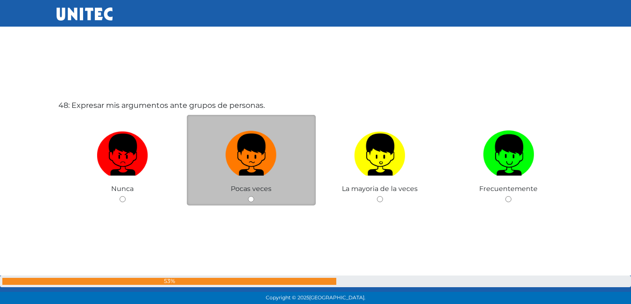
click at [245, 198] on div "Pocas veces" at bounding box center [251, 160] width 129 height 91
click at [250, 198] on input "radio" at bounding box center [251, 199] width 6 height 6
radio input "true"
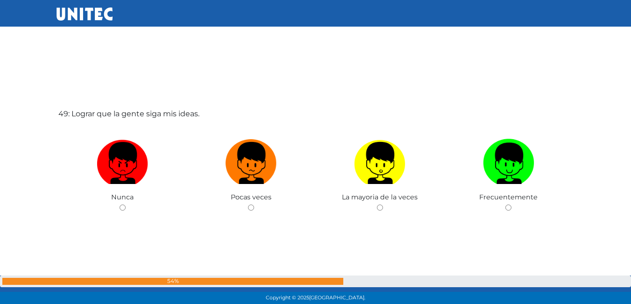
scroll to position [14596, 0]
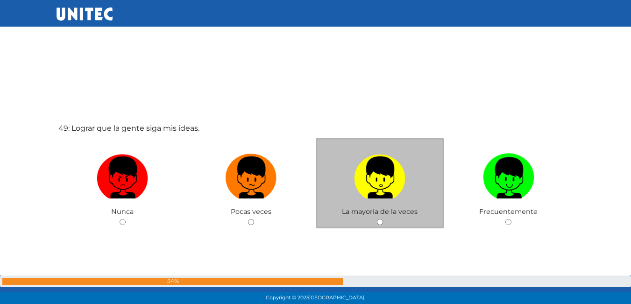
click at [378, 219] on input "radio" at bounding box center [380, 222] width 6 height 6
radio input "true"
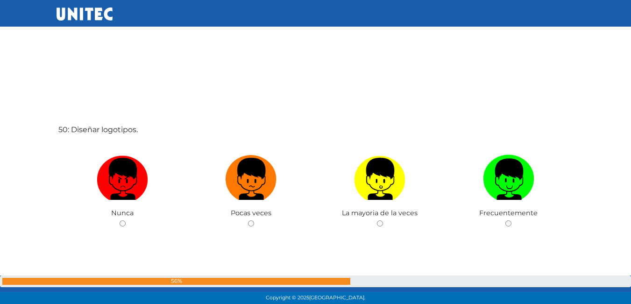
scroll to position [14923, 0]
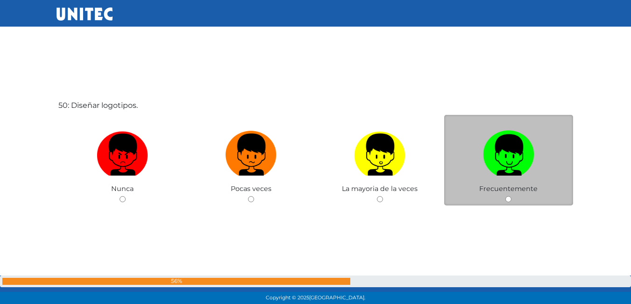
click at [506, 199] on input "radio" at bounding box center [508, 199] width 6 height 6
radio input "true"
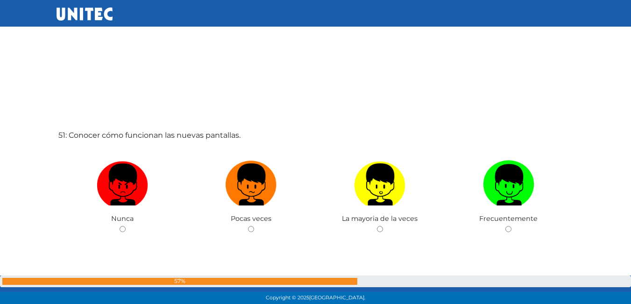
scroll to position [15252, 0]
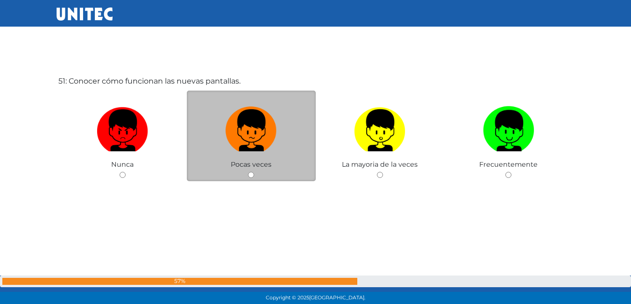
click at [263, 176] on div "Pocas veces" at bounding box center [251, 136] width 129 height 91
click at [252, 175] on input "radio" at bounding box center [251, 175] width 6 height 6
radio input "true"
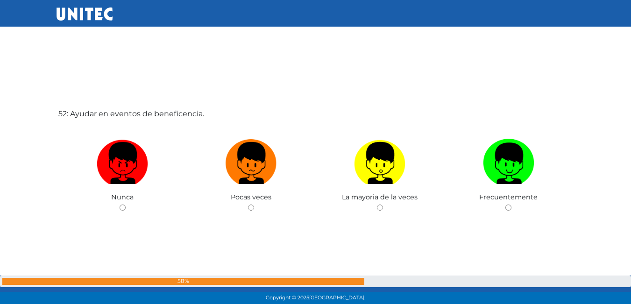
scroll to position [15533, 0]
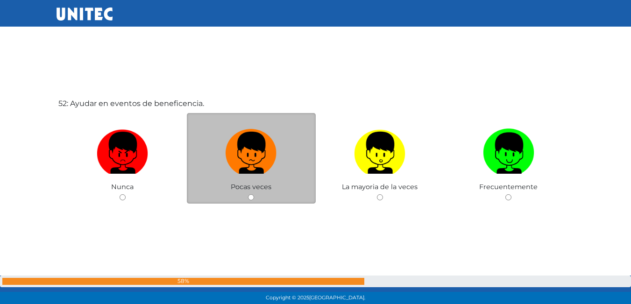
click at [238, 191] on span "Pocas veces" at bounding box center [251, 187] width 41 height 8
click at [253, 196] on input "radio" at bounding box center [251, 197] width 6 height 6
radio input "true"
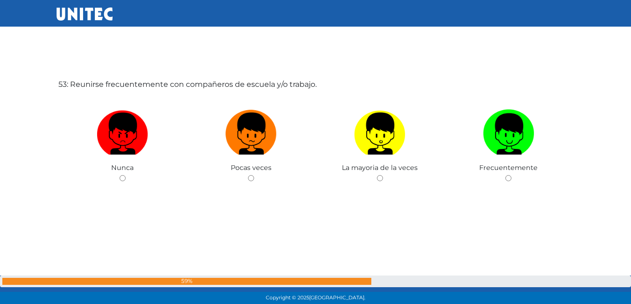
scroll to position [15859, 0]
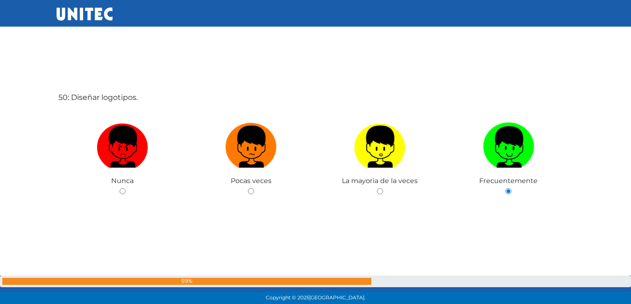
scroll to position [14926, 0]
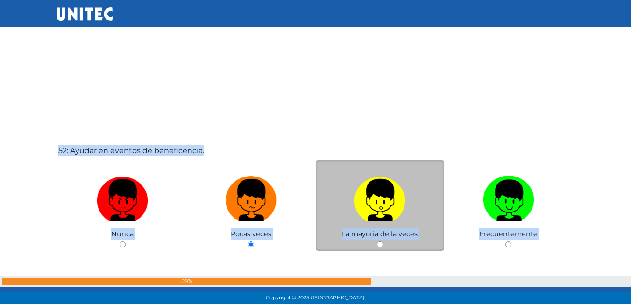
click at [408, 164] on div "La mayoria de la veces" at bounding box center [380, 205] width 129 height 91
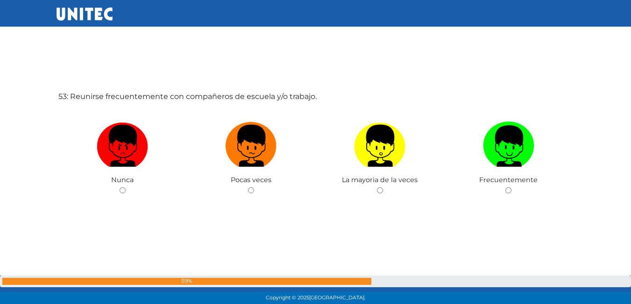
scroll to position [15860, 0]
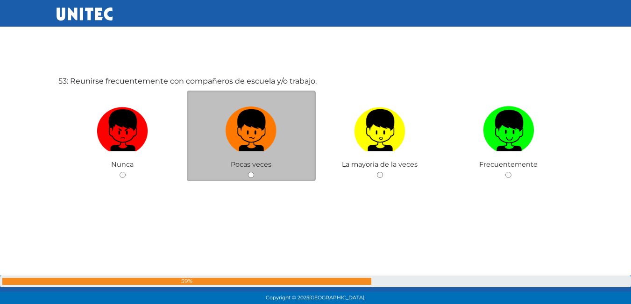
click at [252, 177] on input "radio" at bounding box center [251, 175] width 6 height 6
radio input "true"
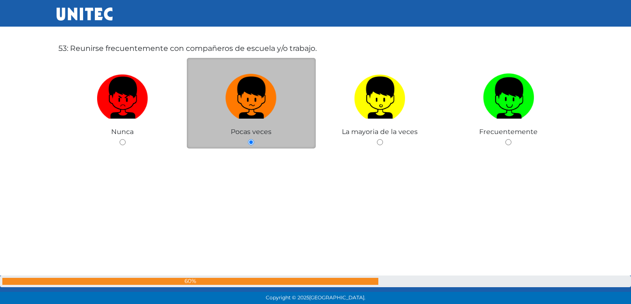
scroll to position [16170, 0]
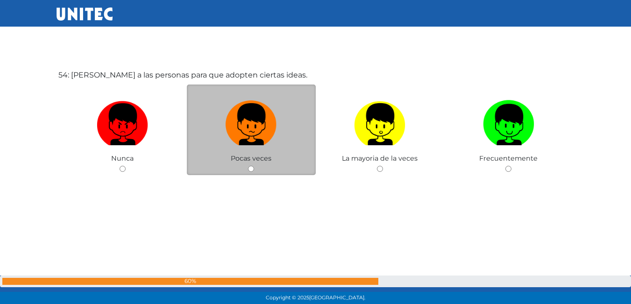
click at [251, 170] on input "radio" at bounding box center [251, 169] width 6 height 6
radio input "true"
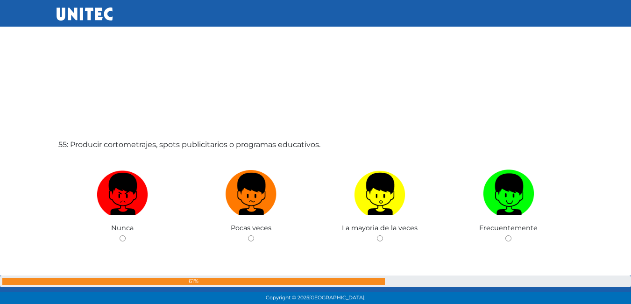
scroll to position [16406, 0]
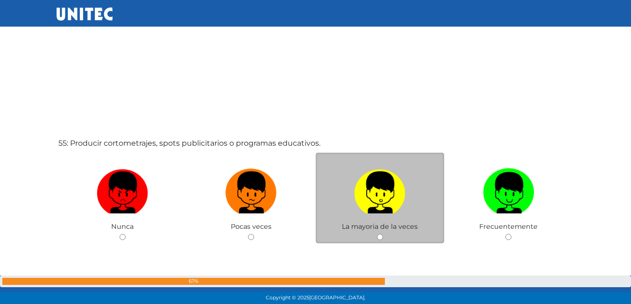
click at [379, 237] on input "radio" at bounding box center [380, 237] width 6 height 6
radio input "true"
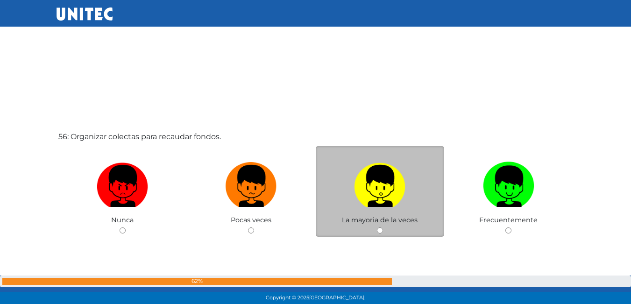
scroll to position [16733, 0]
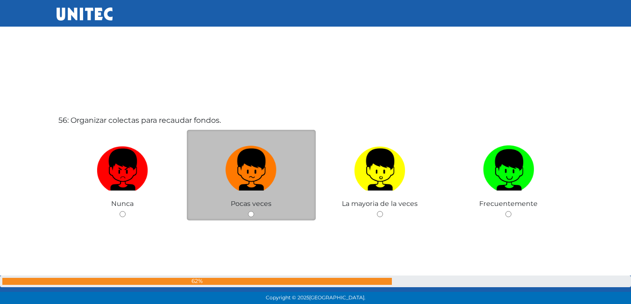
click at [248, 211] on div "Pocas veces" at bounding box center [251, 175] width 129 height 91
click at [249, 213] on input "radio" at bounding box center [251, 214] width 6 height 6
radio input "true"
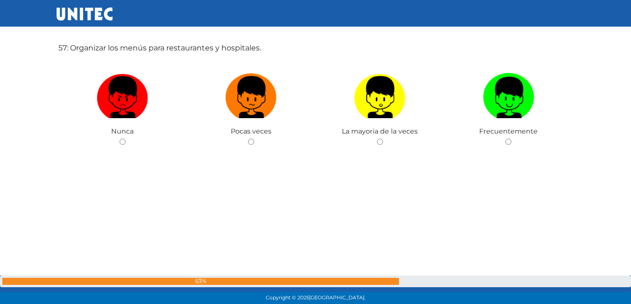
scroll to position [17122, 0]
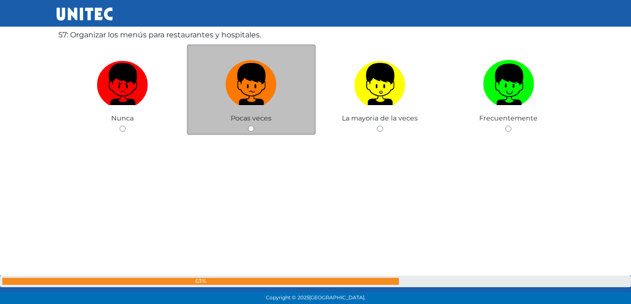
click at [252, 130] on input "radio" at bounding box center [251, 129] width 6 height 6
radio input "true"
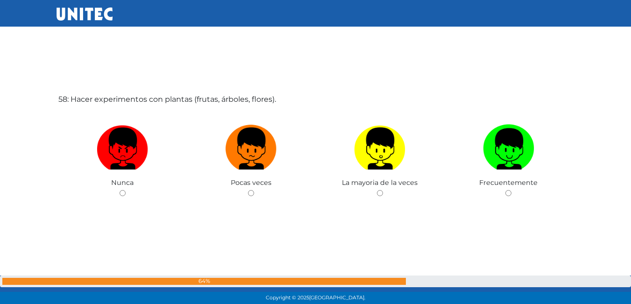
scroll to position [17360, 0]
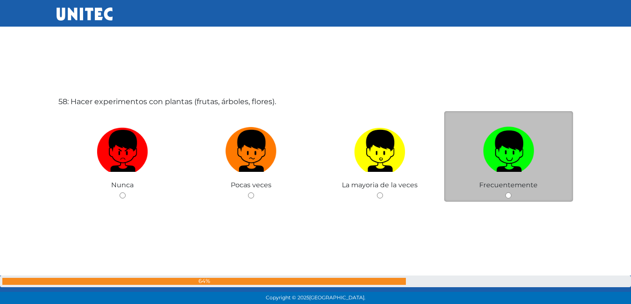
click at [506, 198] on input "radio" at bounding box center [508, 195] width 6 height 6
radio input "true"
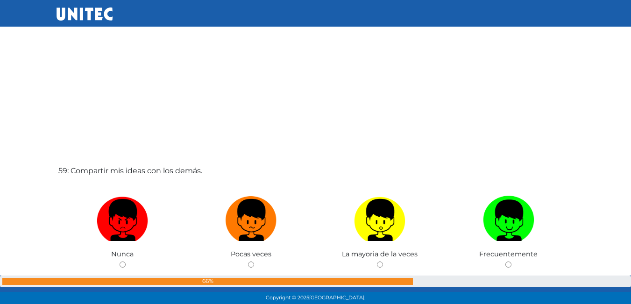
scroll to position [17641, 0]
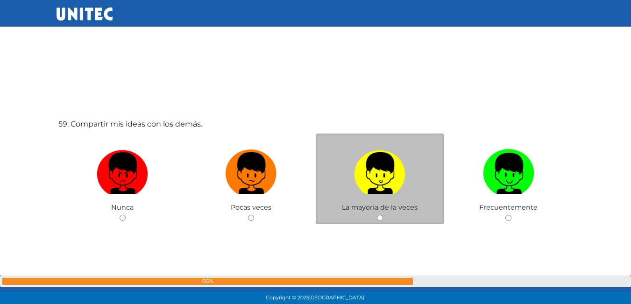
click at [379, 215] on input "radio" at bounding box center [380, 218] width 6 height 6
radio input "true"
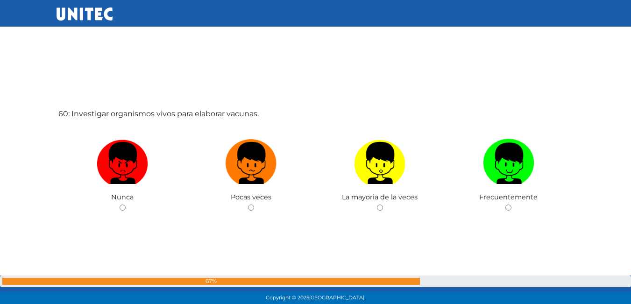
scroll to position [17958, 0]
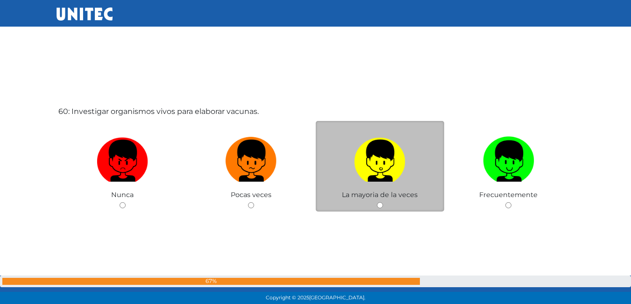
click at [378, 207] on input "radio" at bounding box center [380, 205] width 6 height 6
radio input "true"
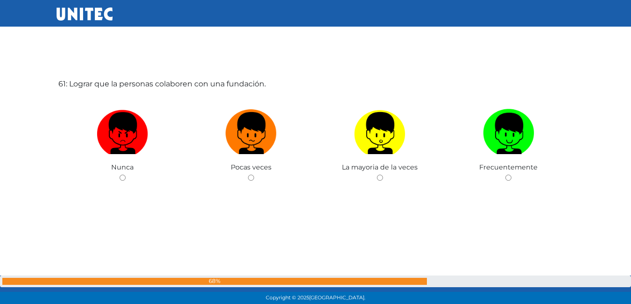
scroll to position [18292, 0]
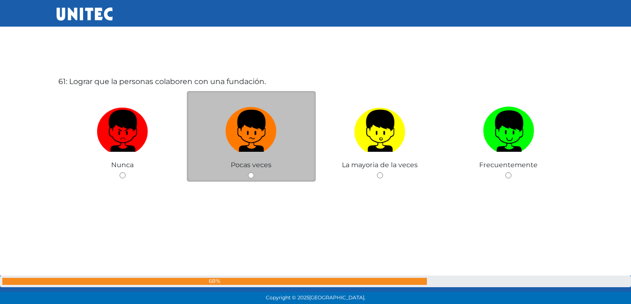
click at [249, 174] on input "radio" at bounding box center [251, 175] width 6 height 6
radio input "true"
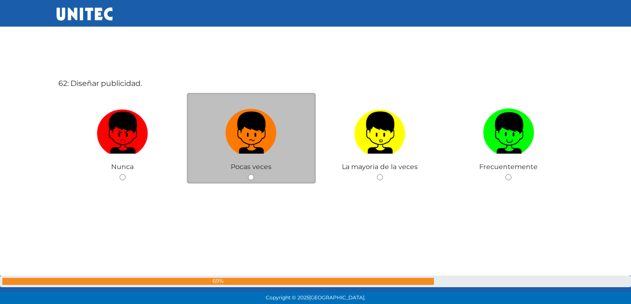
scroll to position [18596, 0]
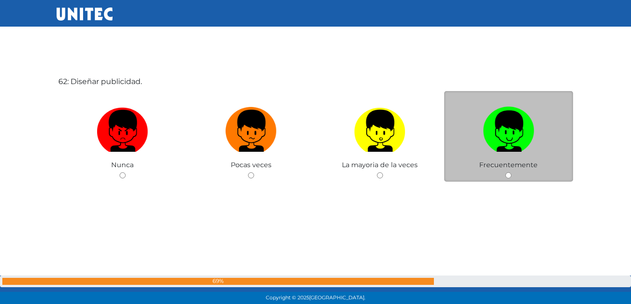
click at [507, 174] on input "radio" at bounding box center [508, 175] width 6 height 6
radio input "true"
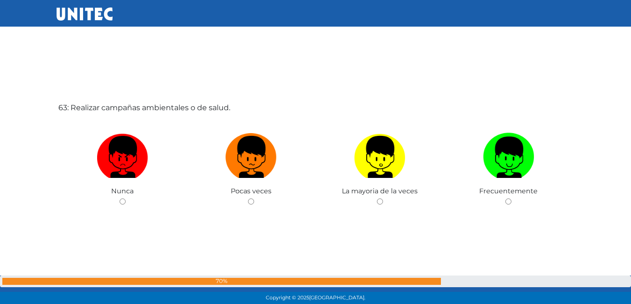
scroll to position [18877, 0]
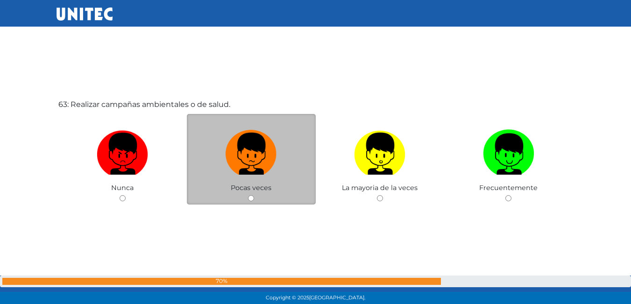
click at [249, 192] on span "Pocas veces" at bounding box center [251, 188] width 41 height 8
click at [250, 199] on input "radio" at bounding box center [251, 198] width 6 height 6
radio input "true"
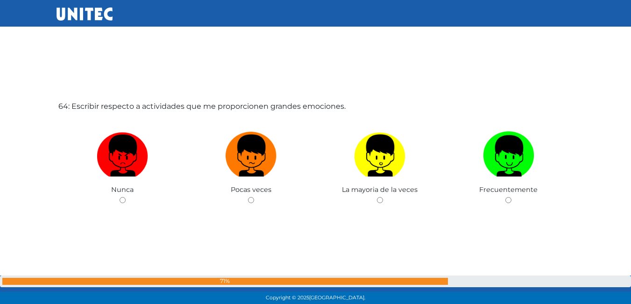
scroll to position [19206, 0]
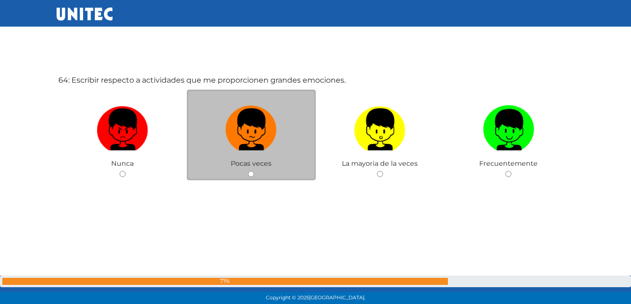
click at [248, 173] on input "radio" at bounding box center [251, 174] width 6 height 6
radio input "true"
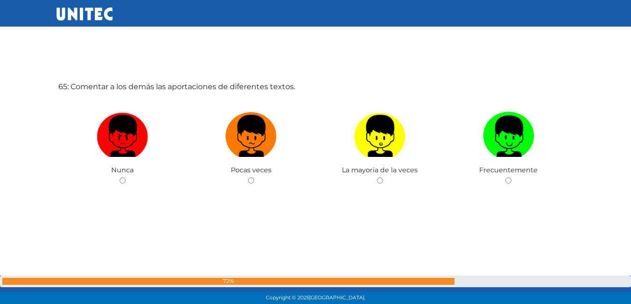
scroll to position [19535, 0]
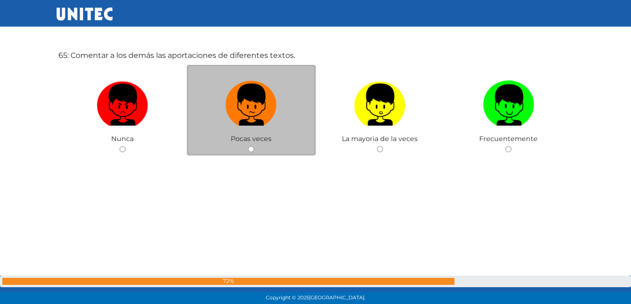
click at [252, 149] on input "radio" at bounding box center [251, 149] width 6 height 6
radio input "true"
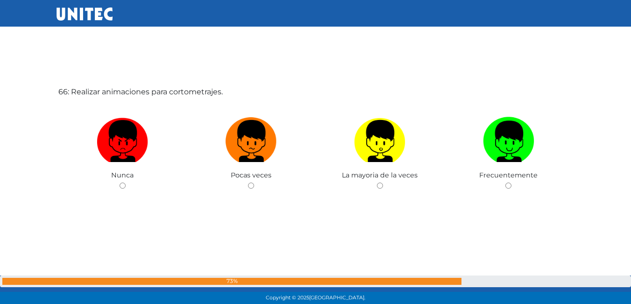
scroll to position [19816, 0]
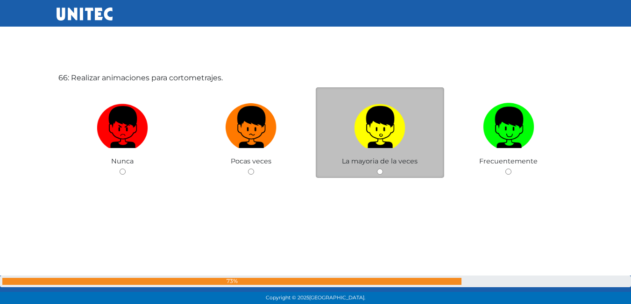
click at [378, 172] on input "radio" at bounding box center [380, 172] width 6 height 6
radio input "true"
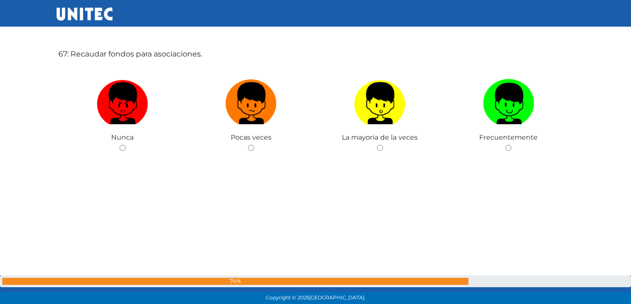
scroll to position [20145, 0]
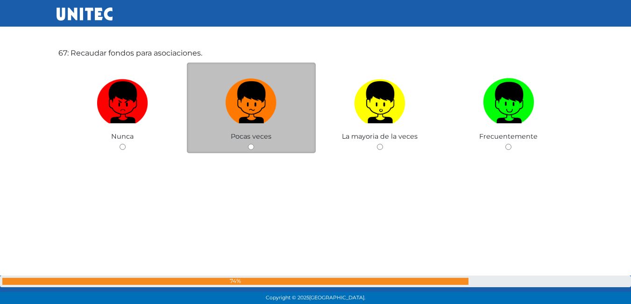
click at [252, 147] on input "radio" at bounding box center [251, 147] width 6 height 6
radio input "true"
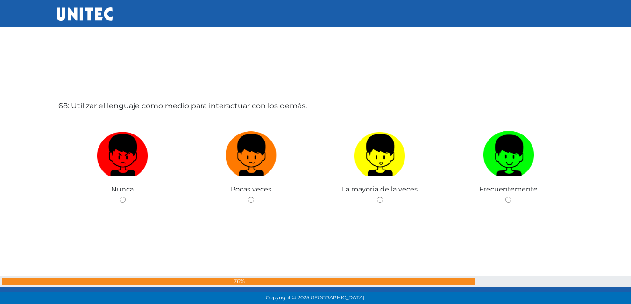
scroll to position [20421, 0]
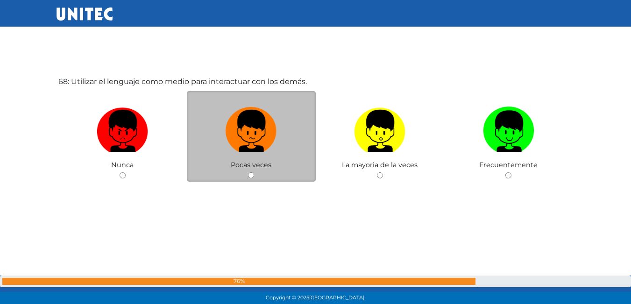
click at [249, 176] on input "radio" at bounding box center [251, 175] width 6 height 6
radio input "true"
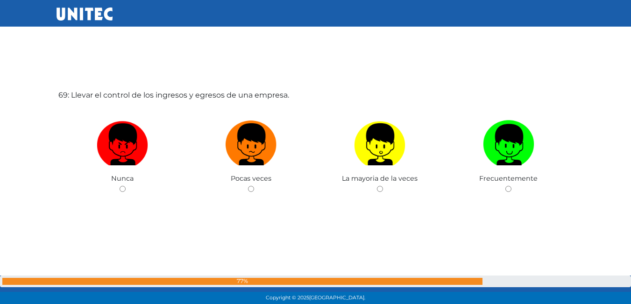
scroll to position [20750, 0]
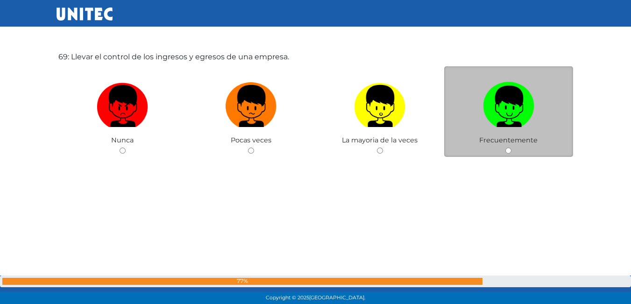
click at [512, 156] on div "Frecuentemente" at bounding box center [508, 111] width 129 height 91
click at [507, 152] on input "radio" at bounding box center [508, 151] width 6 height 6
radio input "true"
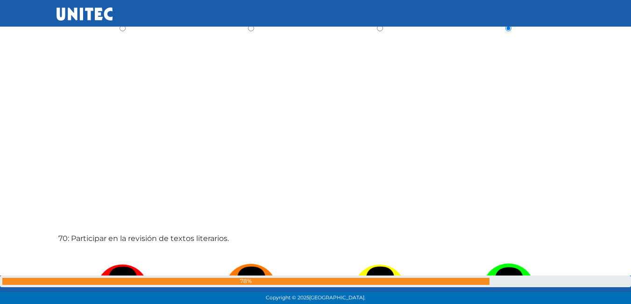
scroll to position [21033, 0]
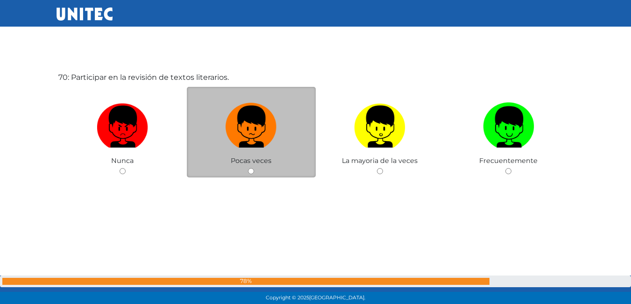
click at [249, 173] on input "radio" at bounding box center [251, 171] width 6 height 6
radio input "true"
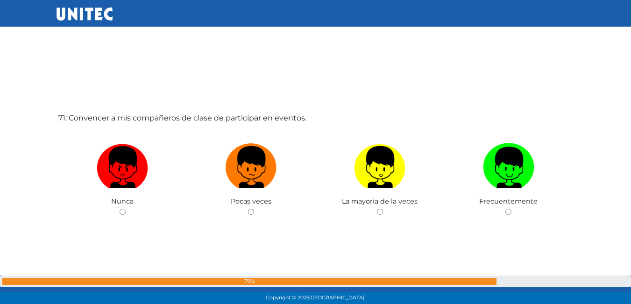
scroll to position [21315, 0]
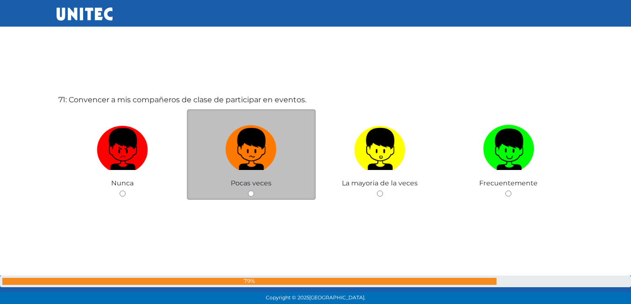
click at [252, 194] on input "radio" at bounding box center [251, 194] width 6 height 6
radio input "true"
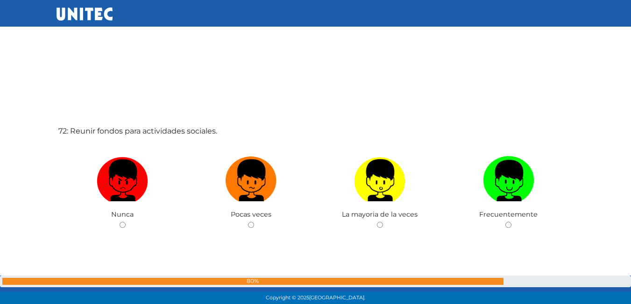
scroll to position [21596, 0]
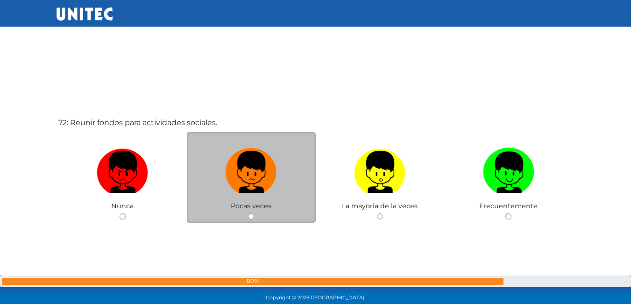
click at [252, 214] on input "radio" at bounding box center [251, 216] width 6 height 6
radio input "true"
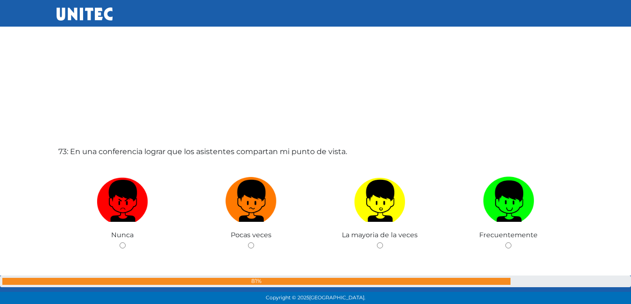
scroll to position [21876, 0]
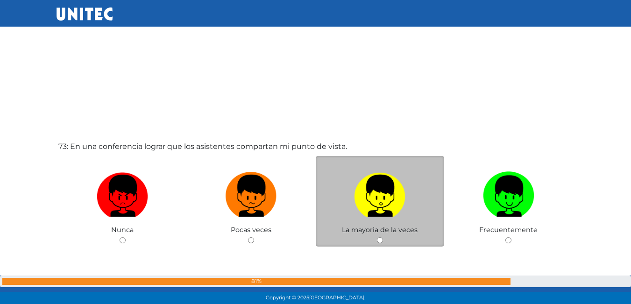
click at [377, 235] on div "La mayoria de la veces" at bounding box center [380, 201] width 129 height 91
click at [380, 240] on input "radio" at bounding box center [380, 240] width 6 height 6
radio input "true"
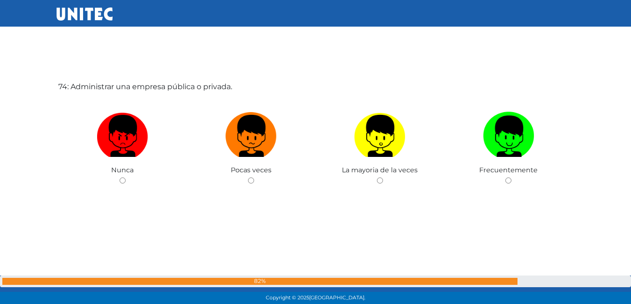
scroll to position [22245, 0]
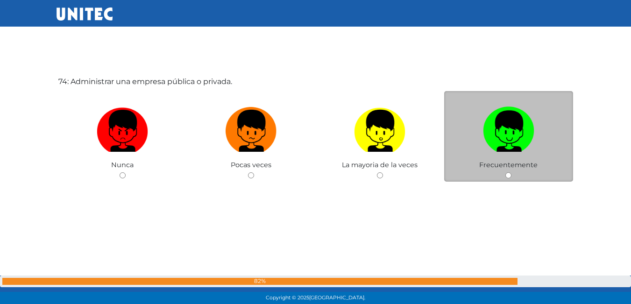
click at [508, 173] on input "radio" at bounding box center [508, 175] width 6 height 6
radio input "true"
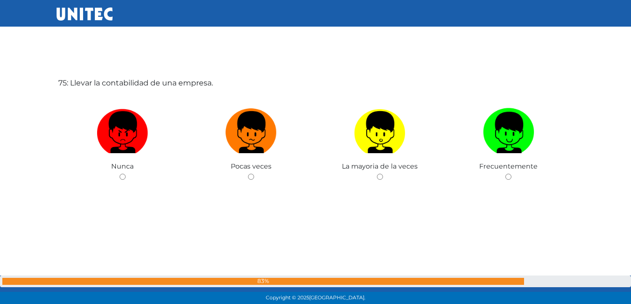
scroll to position [22549, 0]
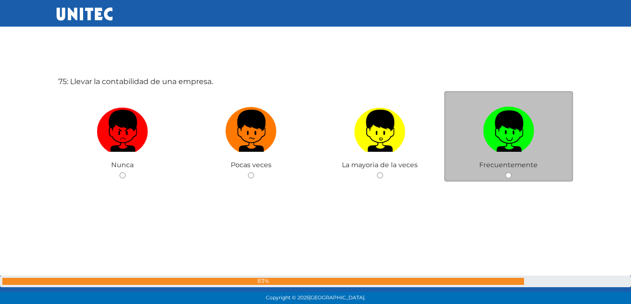
click at [506, 176] on input "radio" at bounding box center [508, 175] width 6 height 6
radio input "true"
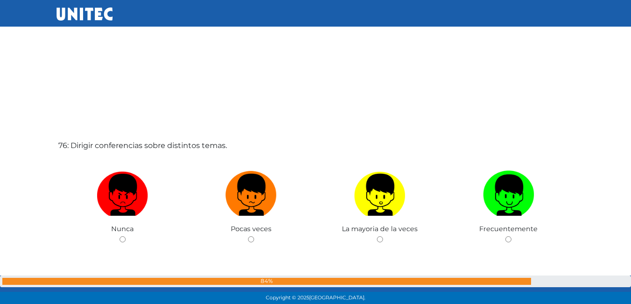
scroll to position [22821, 0]
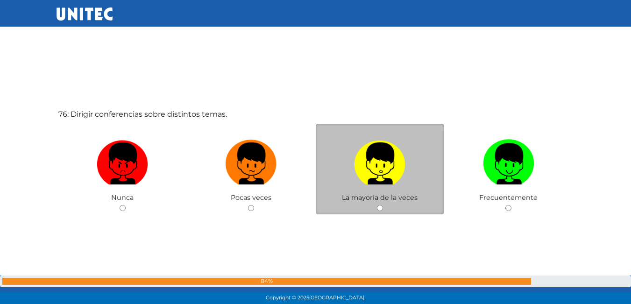
click at [380, 208] on input "radio" at bounding box center [380, 208] width 6 height 6
radio input "true"
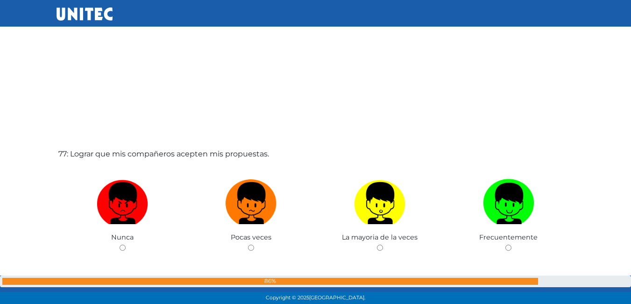
scroll to position [23101, 0]
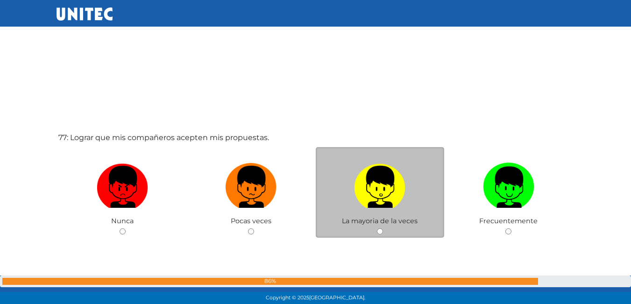
click at [382, 232] on input "radio" at bounding box center [380, 231] width 6 height 6
radio input "true"
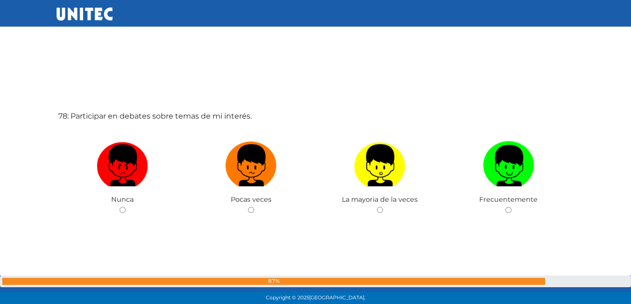
scroll to position [23428, 0]
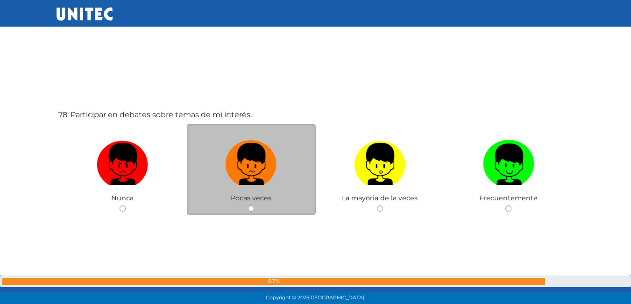
click at [251, 207] on input "radio" at bounding box center [251, 209] width 6 height 6
radio input "true"
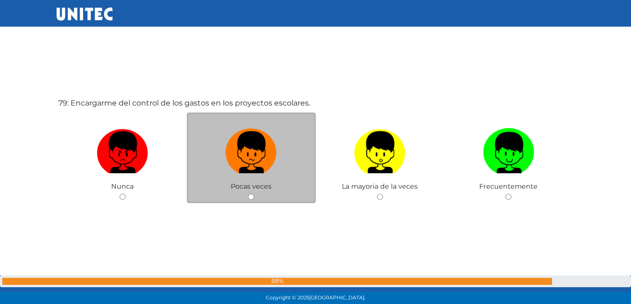
scroll to position [23756, 0]
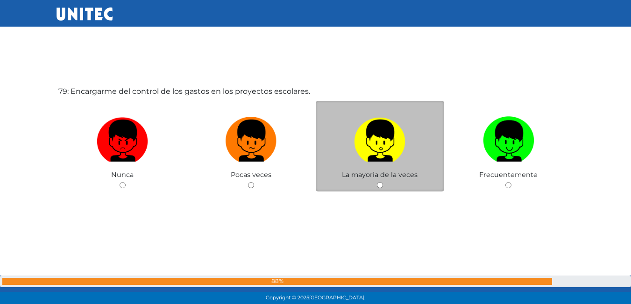
click at [380, 182] on input "radio" at bounding box center [380, 185] width 6 height 6
radio input "true"
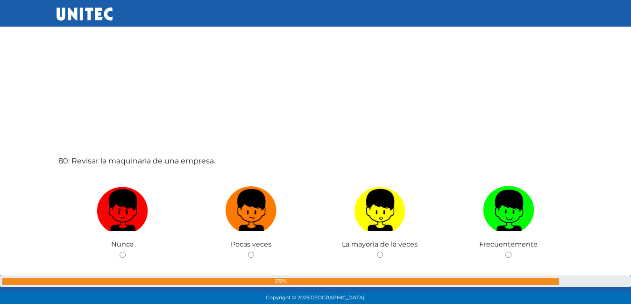
scroll to position [24037, 0]
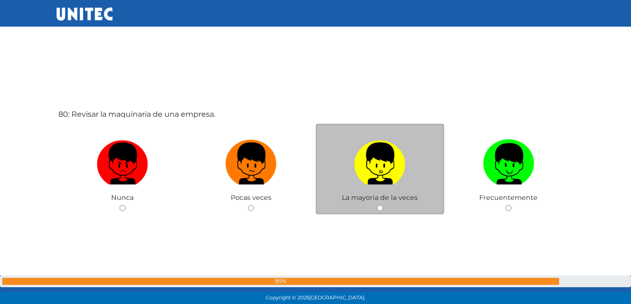
click at [378, 205] on input "radio" at bounding box center [380, 208] width 6 height 6
radio input "true"
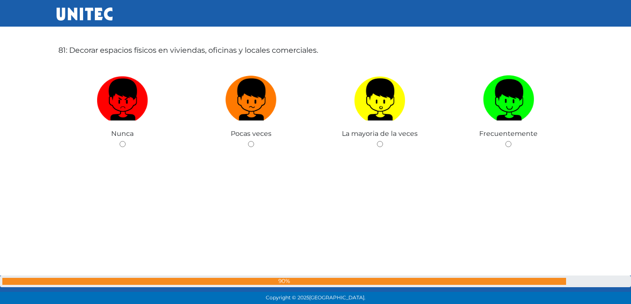
scroll to position [24406, 0]
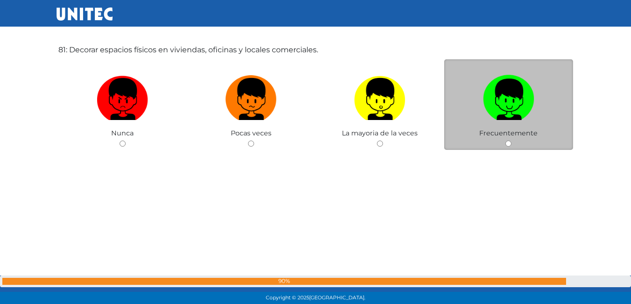
click at [510, 145] on input "radio" at bounding box center [508, 144] width 6 height 6
radio input "true"
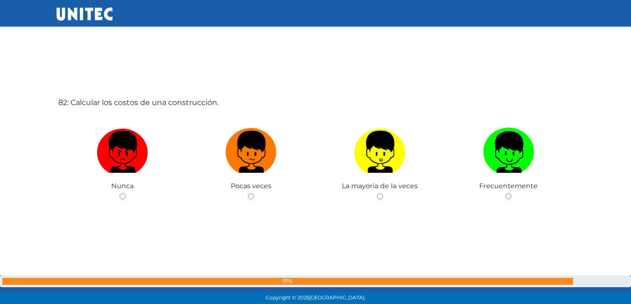
scroll to position [24690, 0]
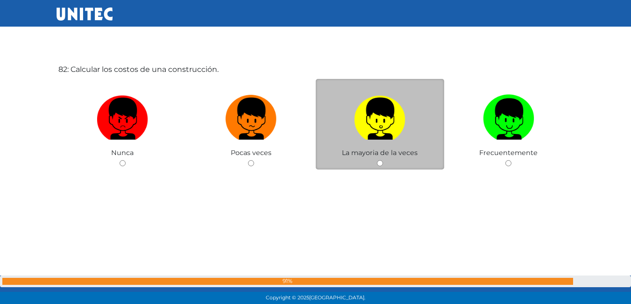
click at [380, 165] on input "radio" at bounding box center [380, 163] width 6 height 6
radio input "true"
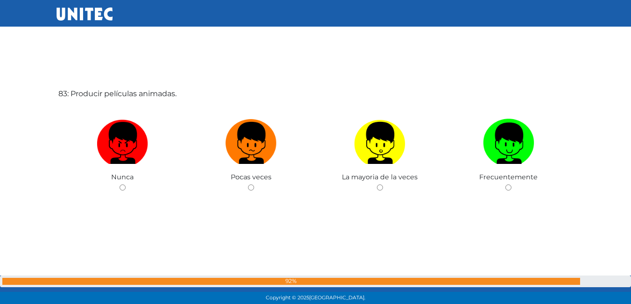
scroll to position [24972, 0]
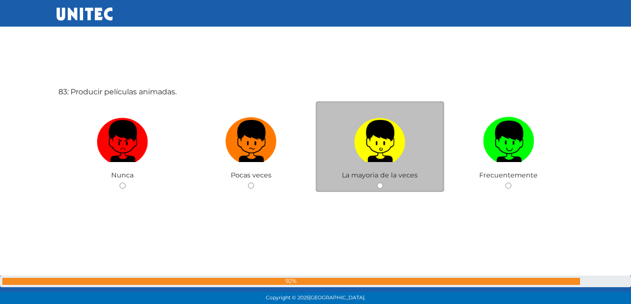
click at [379, 185] on input "radio" at bounding box center [380, 186] width 6 height 6
radio input "true"
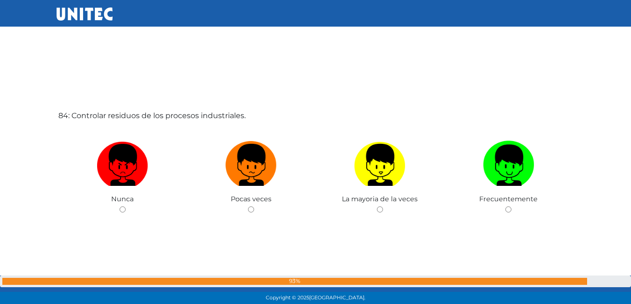
scroll to position [25299, 0]
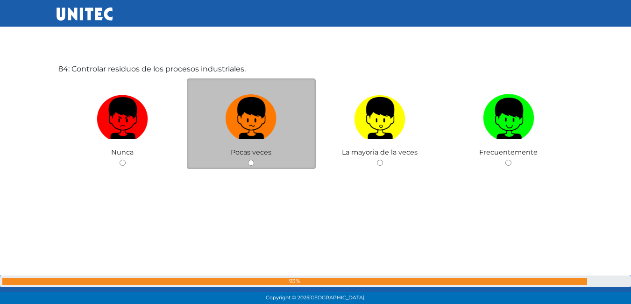
click at [251, 163] on input "radio" at bounding box center [251, 163] width 6 height 6
radio input "true"
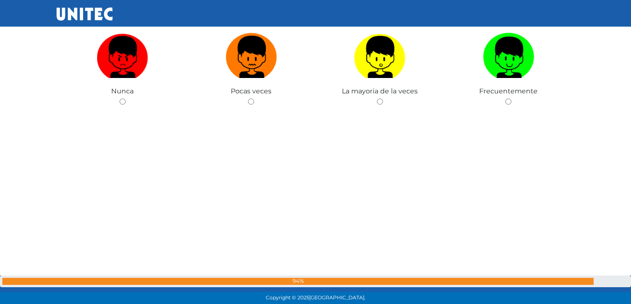
scroll to position [25571, 0]
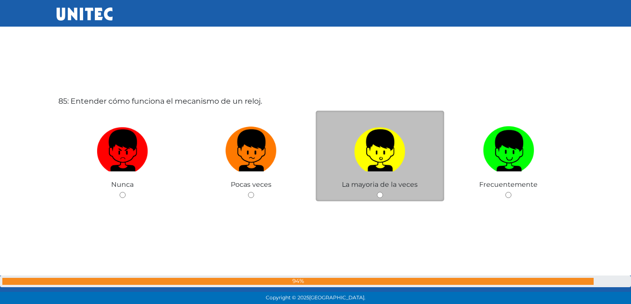
click at [380, 194] on input "radio" at bounding box center [380, 195] width 6 height 6
radio input "true"
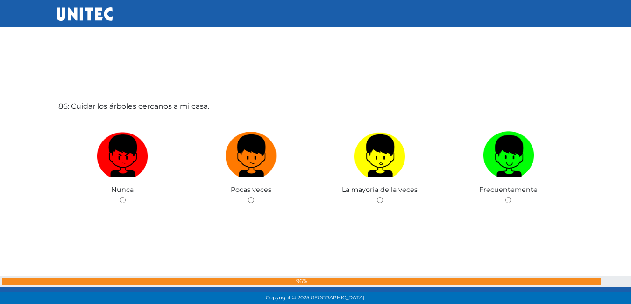
scroll to position [25898, 0]
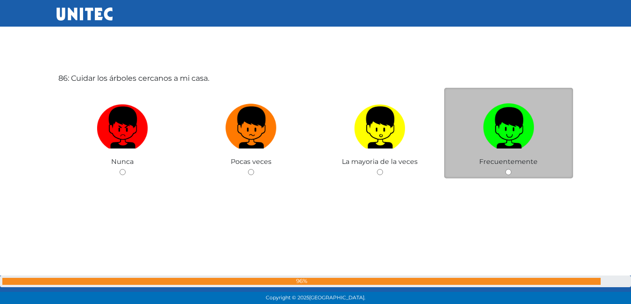
click at [509, 170] on input "radio" at bounding box center [508, 172] width 6 height 6
radio input "true"
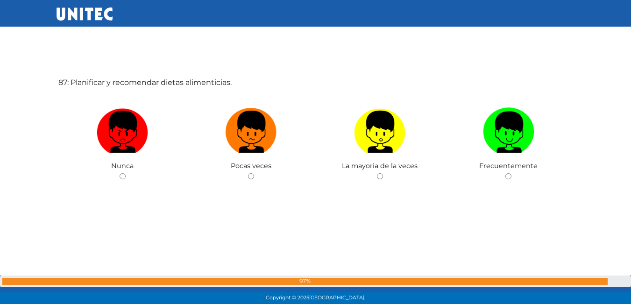
scroll to position [26198, 0]
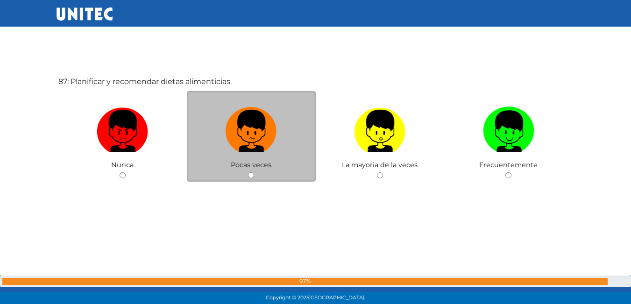
click at [251, 177] on input "radio" at bounding box center [251, 175] width 6 height 6
radio input "true"
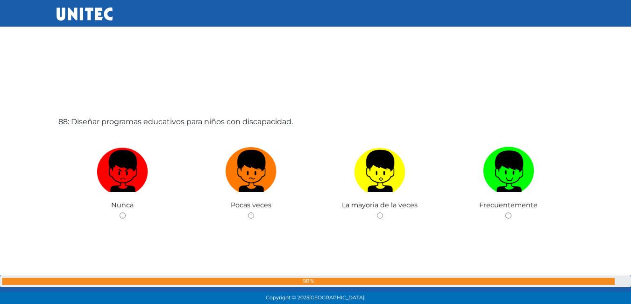
scroll to position [26479, 0]
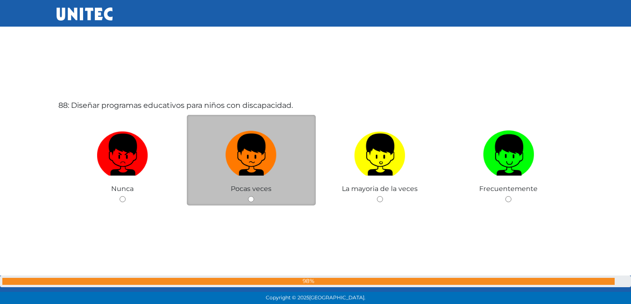
click at [250, 199] on input "radio" at bounding box center [251, 199] width 6 height 6
radio input "true"
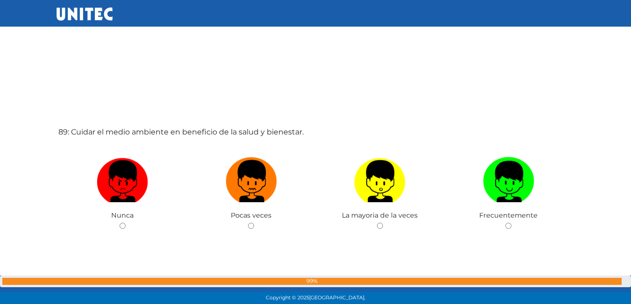
scroll to position [26758, 0]
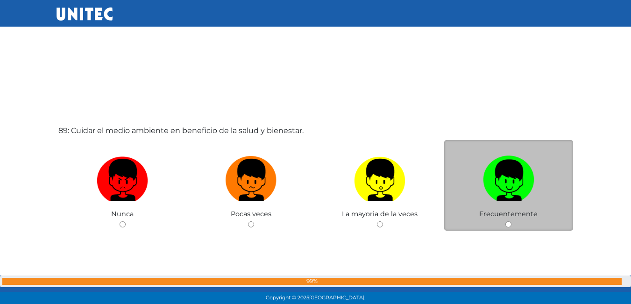
click at [507, 224] on input "radio" at bounding box center [508, 224] width 6 height 6
radio input "true"
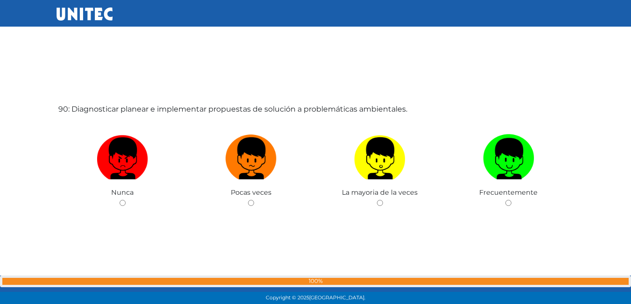
scroll to position [27084, 0]
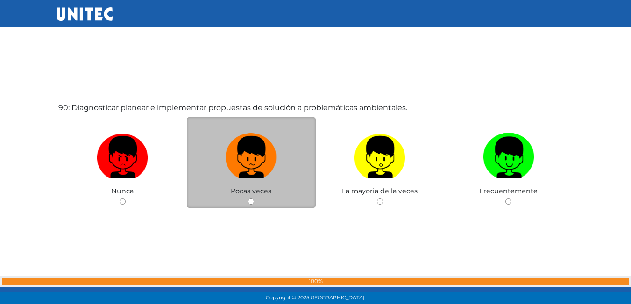
click at [252, 202] on input "radio" at bounding box center [251, 202] width 6 height 6
radio input "true"
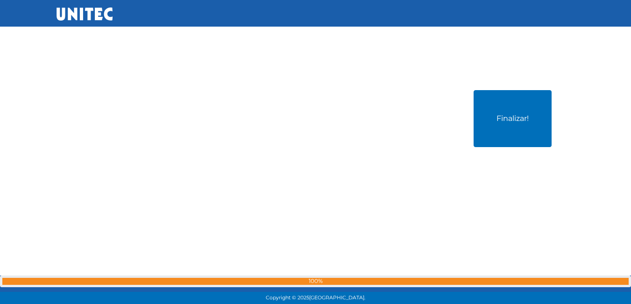
scroll to position [27413, 0]
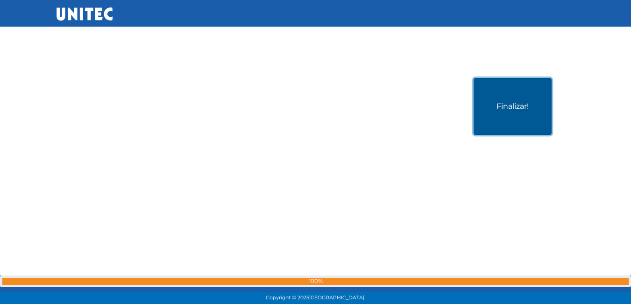
click at [516, 114] on button "Finalizar!" at bounding box center [513, 106] width 78 height 57
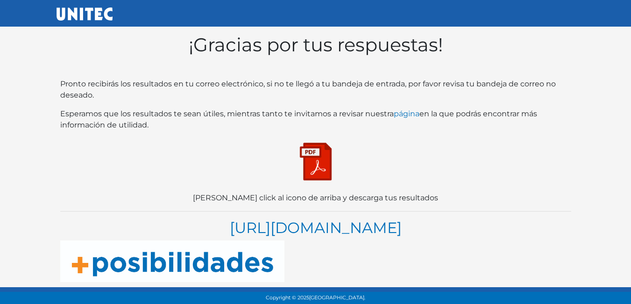
click at [311, 159] on img at bounding box center [315, 161] width 47 height 47
